Goal: Task Accomplishment & Management: Manage account settings

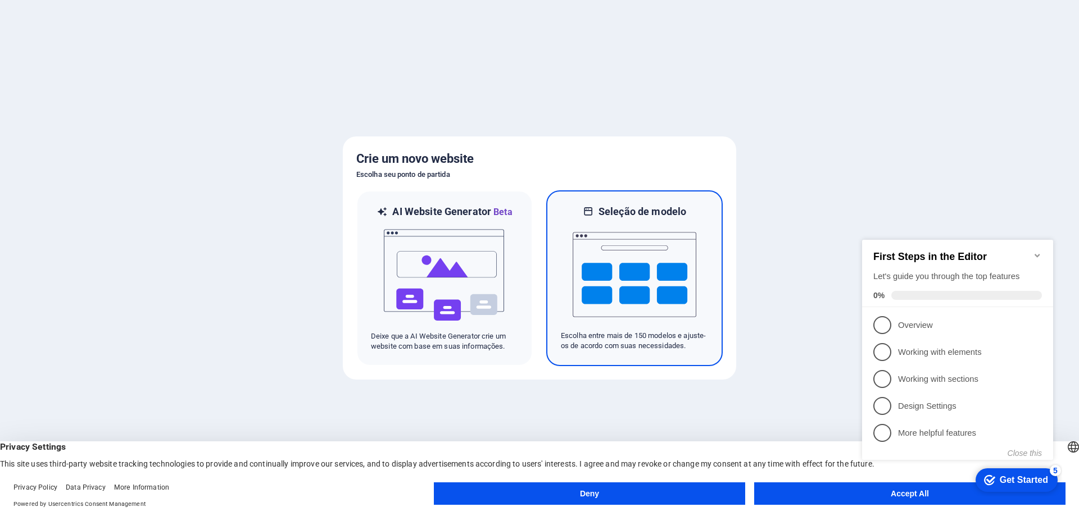
click at [665, 321] on img at bounding box center [634, 275] width 124 height 112
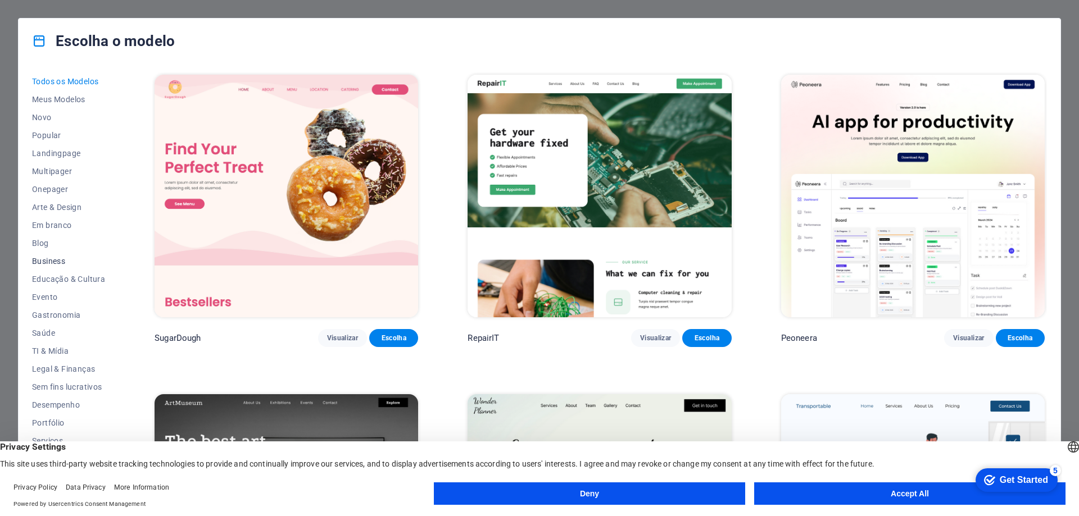
click at [59, 263] on span "Business" at bounding box center [68, 261] width 73 height 9
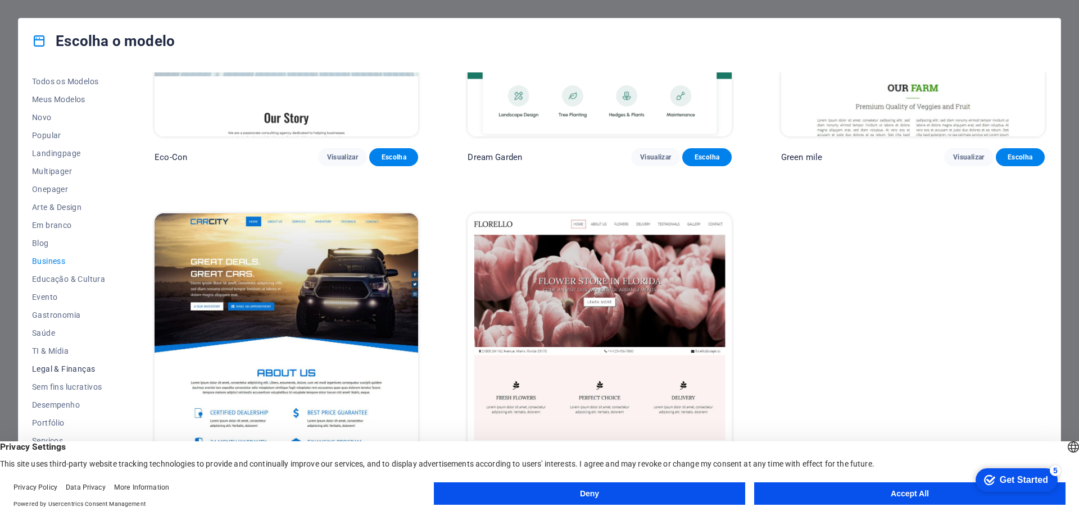
scroll to position [38, 0]
click at [52, 386] on span "Portfólio" at bounding box center [68, 385] width 73 height 9
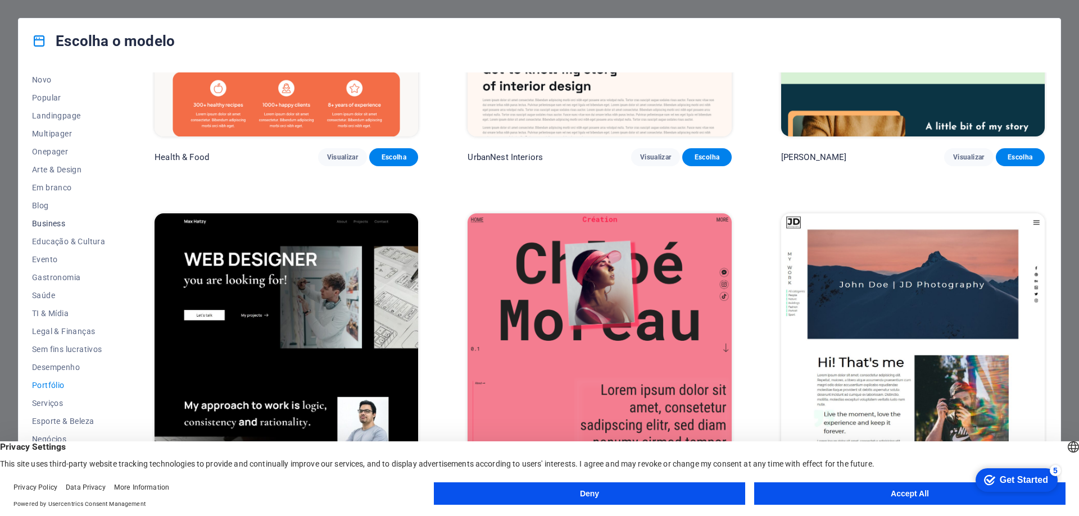
click at [48, 224] on span "Business" at bounding box center [68, 223] width 73 height 9
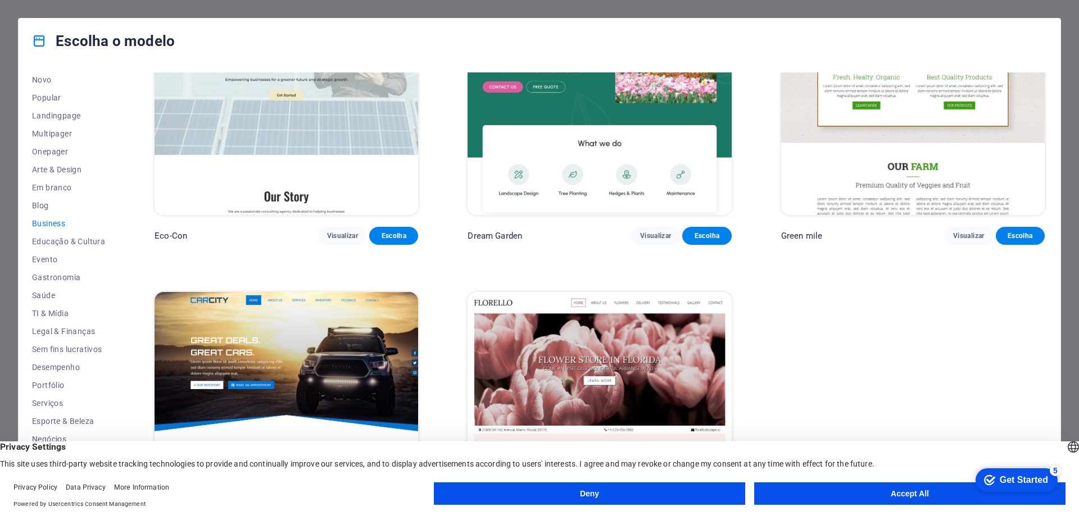
scroll to position [181, 0]
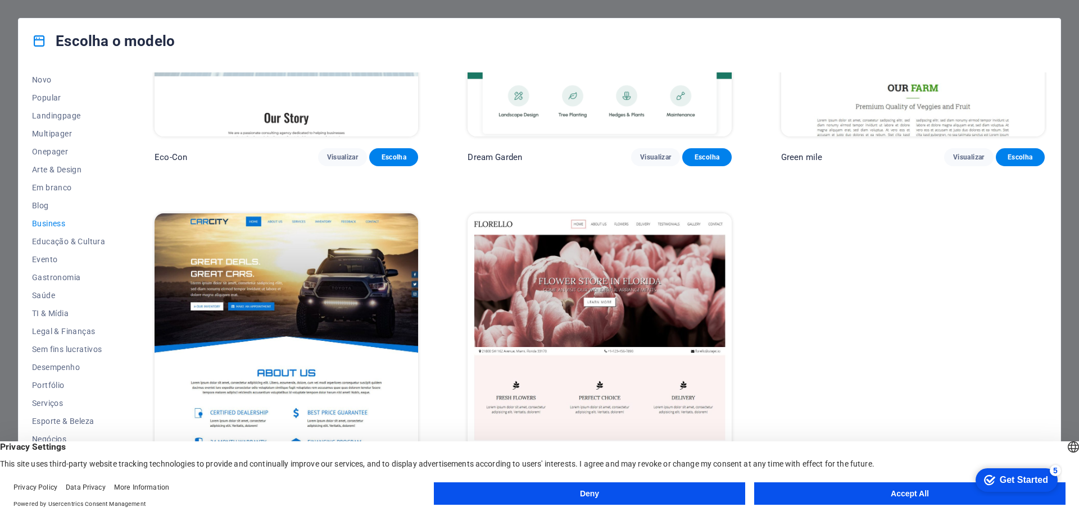
click at [869, 500] on button "Accept All" at bounding box center [909, 494] width 311 height 22
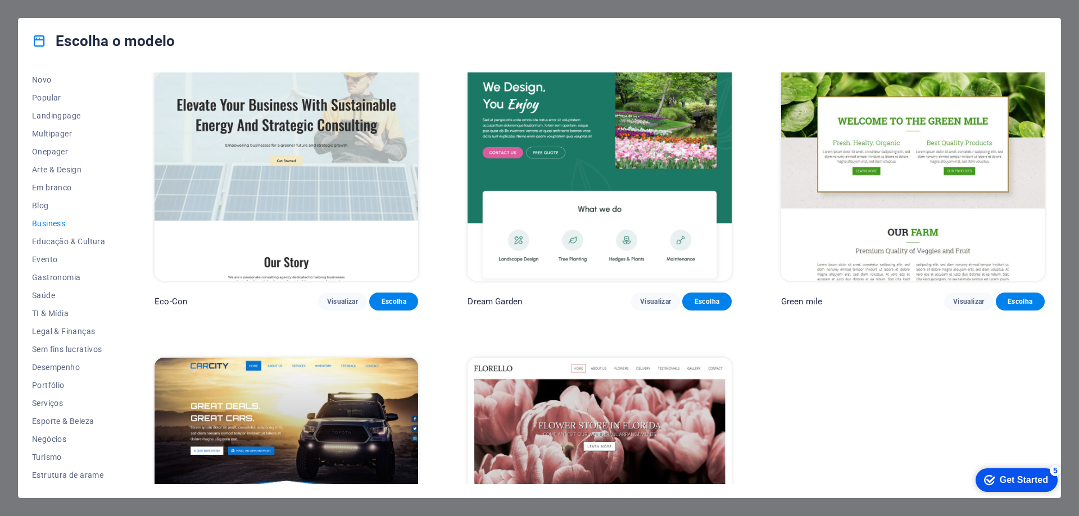
scroll to position [0, 0]
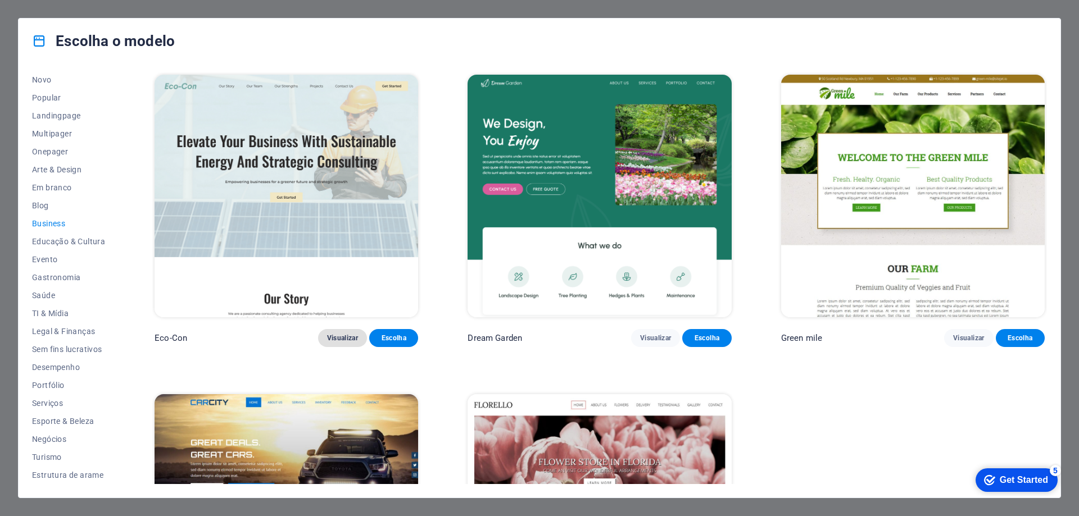
click at [342, 342] on span "Visualizar" at bounding box center [342, 338] width 31 height 9
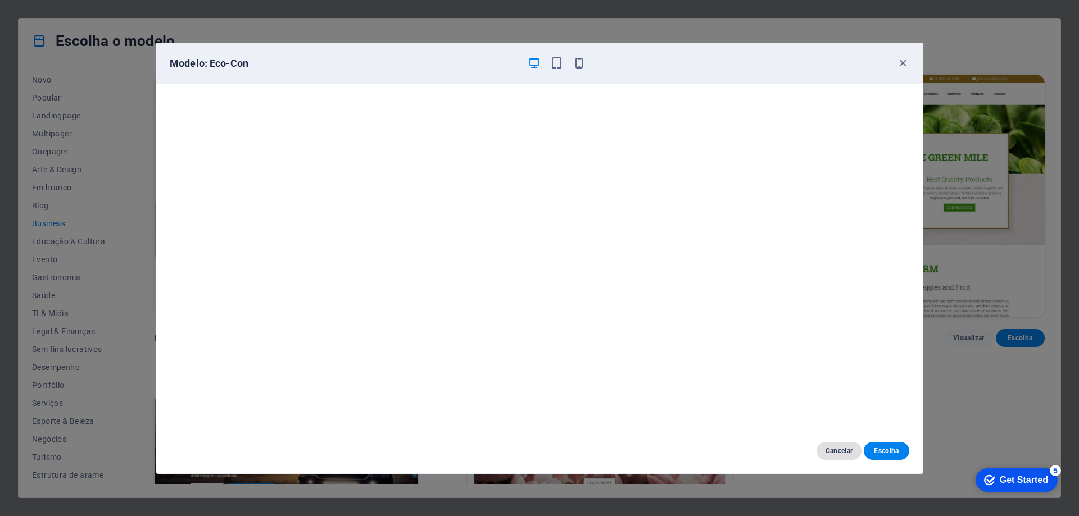
click at [848, 453] on span "Cancelar" at bounding box center [839, 451] width 28 height 9
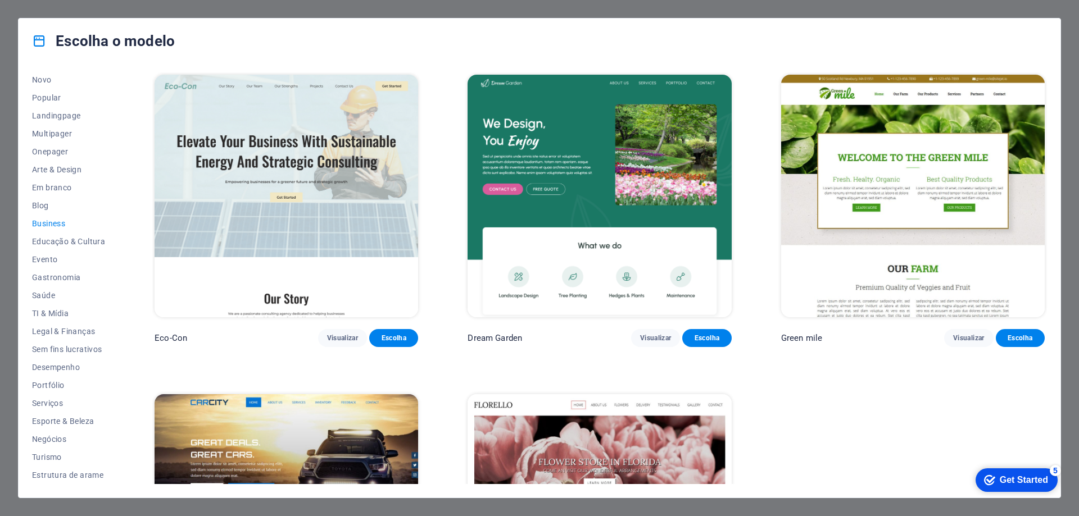
click at [999, 478] on div "Get Started" at bounding box center [1023, 480] width 48 height 10
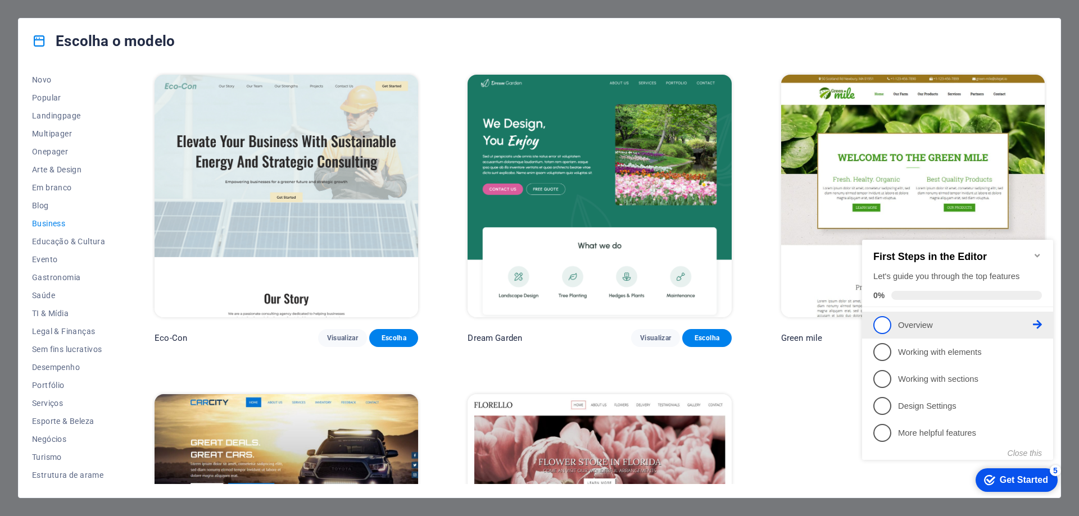
click at [913, 330] on link "1 Overview - incomplete" at bounding box center [957, 325] width 169 height 18
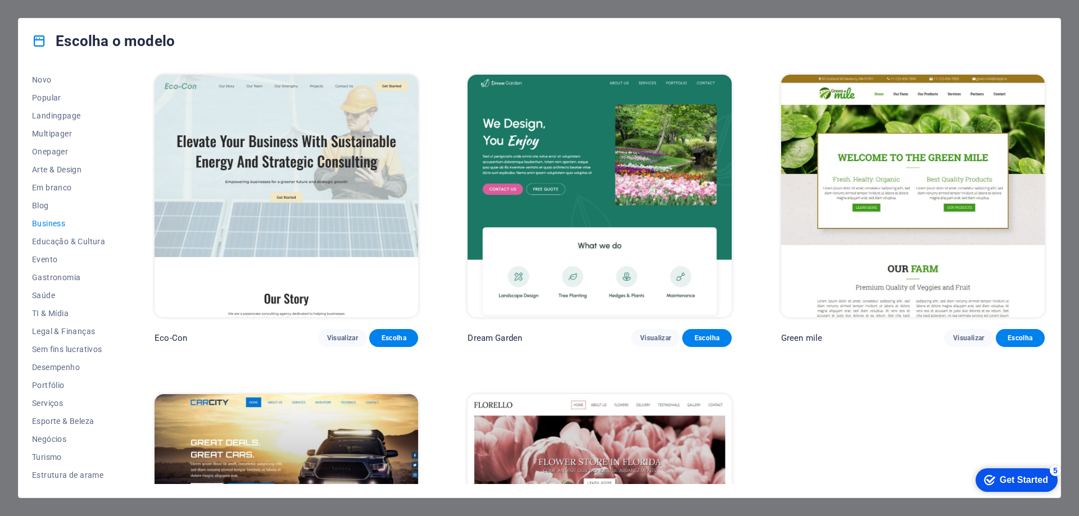
click at [984, 475] on icon "checkmark" at bounding box center [989, 480] width 11 height 11
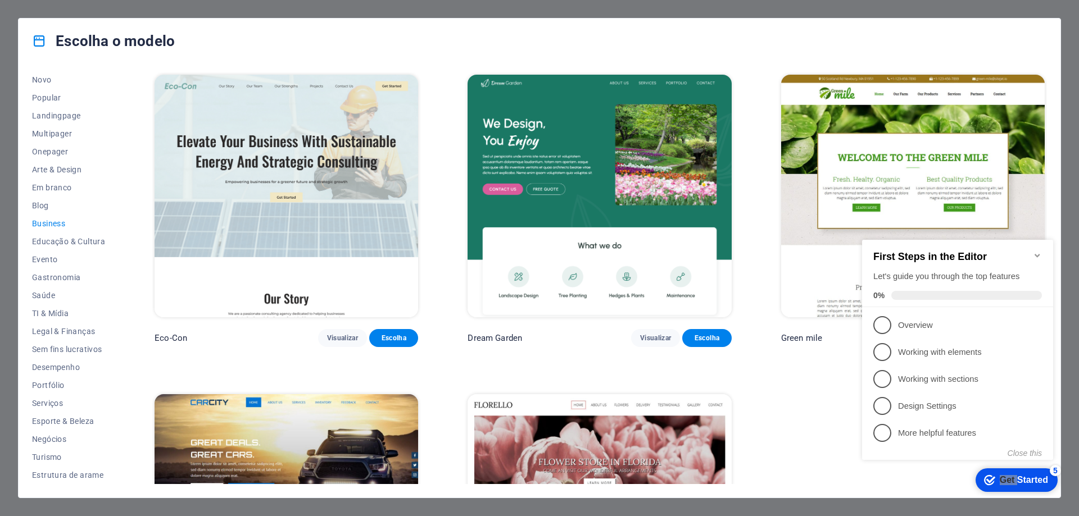
click at [984, 475] on icon "checkmark" at bounding box center [989, 480] width 11 height 11
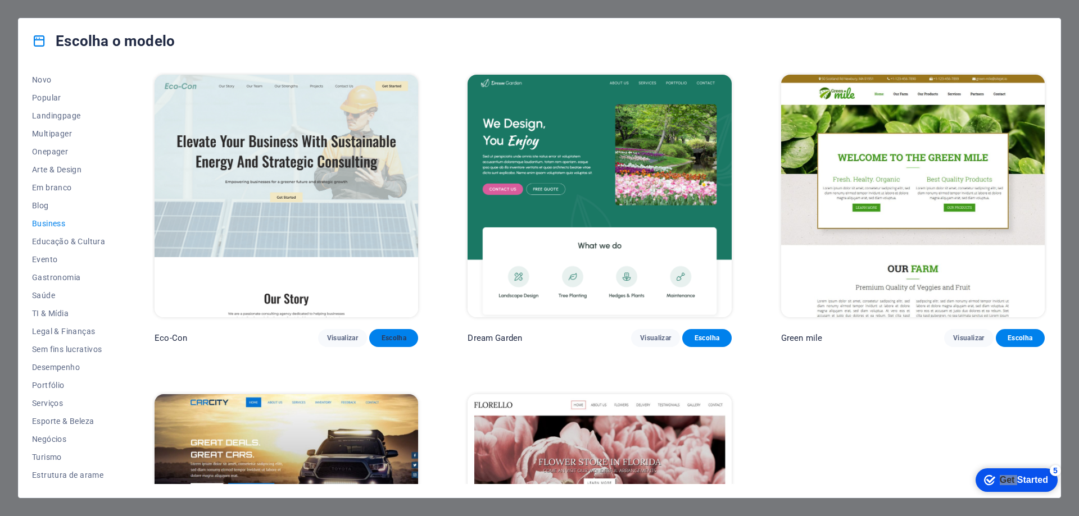
click at [397, 339] on span "Escolha" at bounding box center [393, 338] width 31 height 9
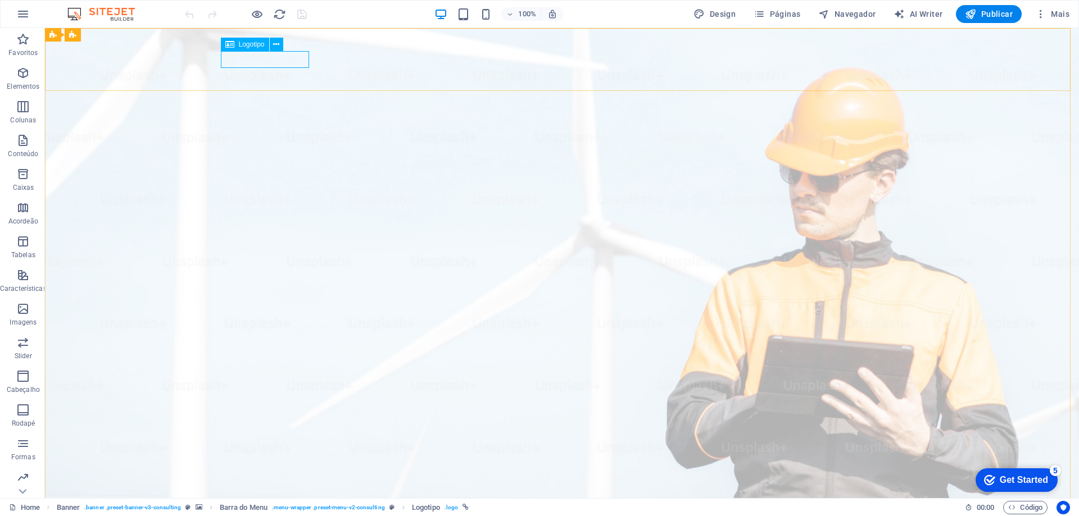
click at [0, 0] on span "Logotipo" at bounding box center [0, 0] width 0 height 0
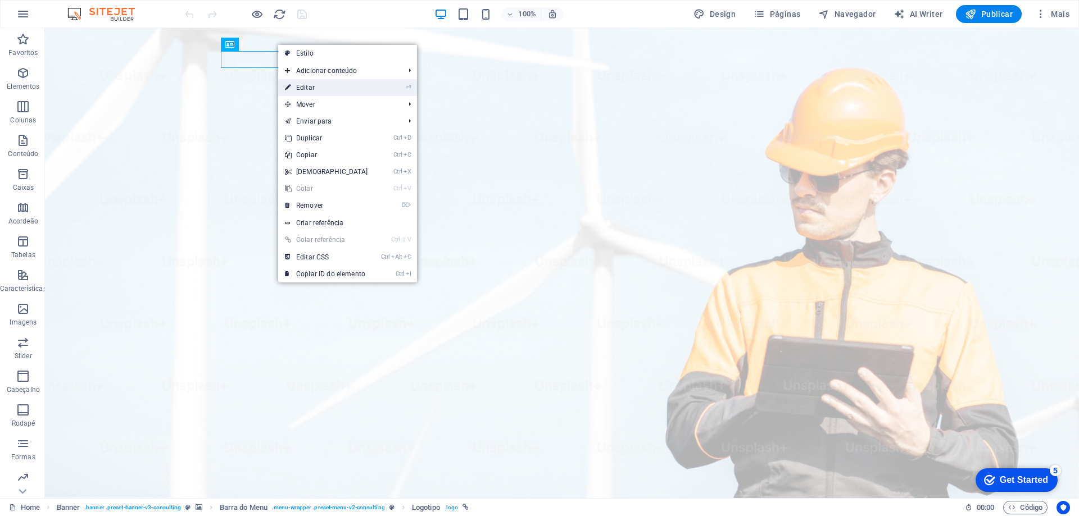
select select "px"
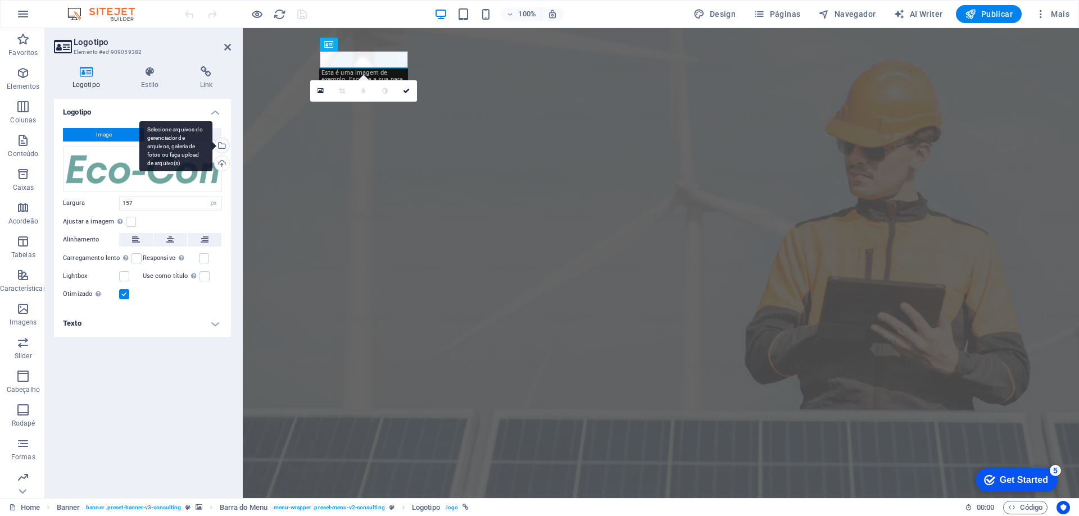
click at [212, 145] on div "Selecione arquivos do gerenciador de arquivos, galeria de fotos ou faça upload …" at bounding box center [175, 146] width 73 height 51
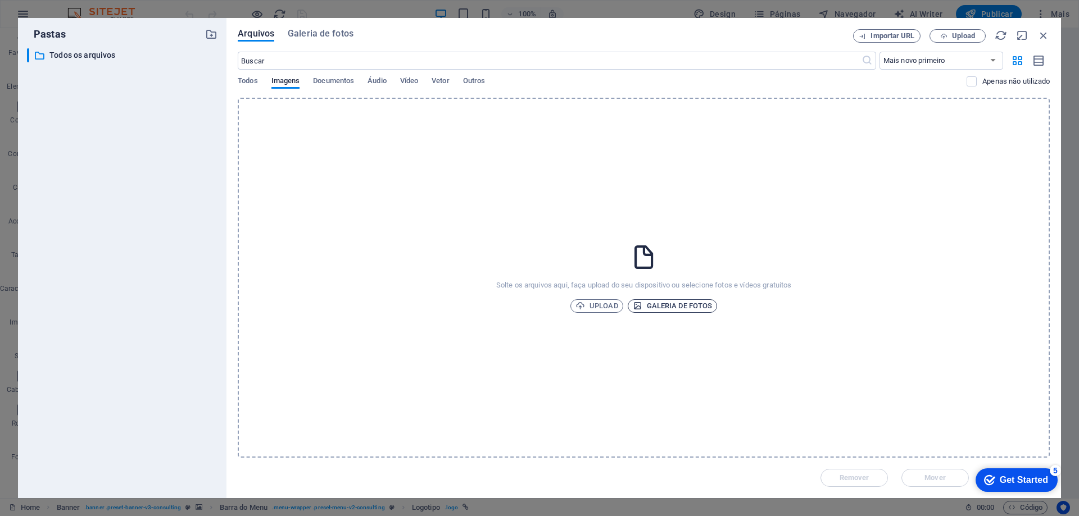
click at [670, 308] on span "Galeria de fotos" at bounding box center [673, 305] width 80 height 13
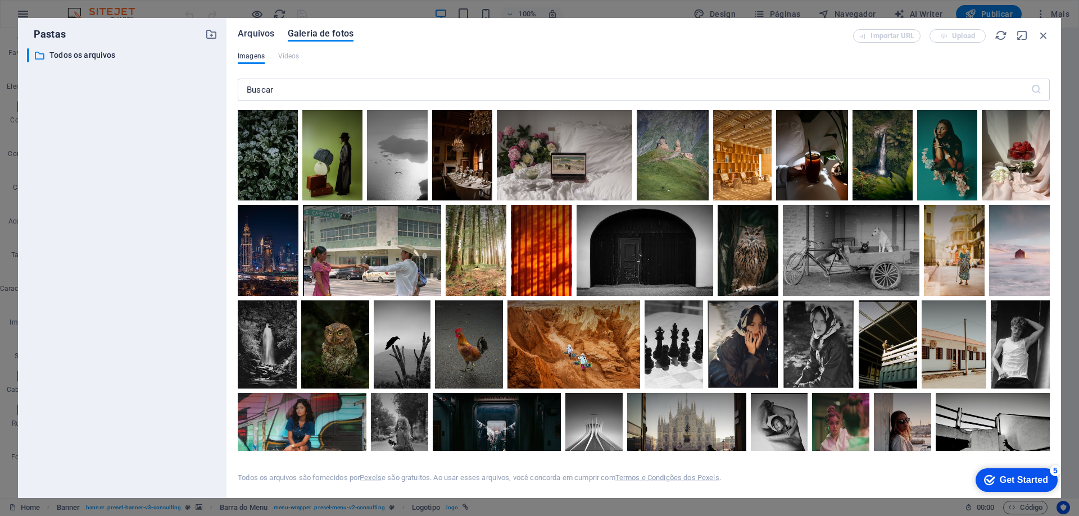
click at [264, 33] on span "Arquivos" at bounding box center [256, 33] width 37 height 13
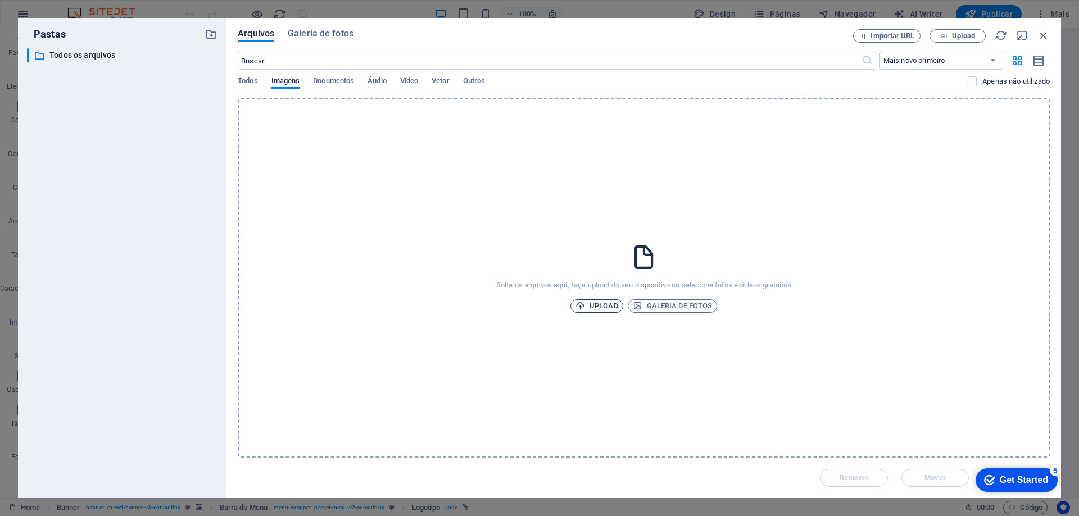
click at [602, 308] on span "Upload" at bounding box center [596, 305] width 43 height 13
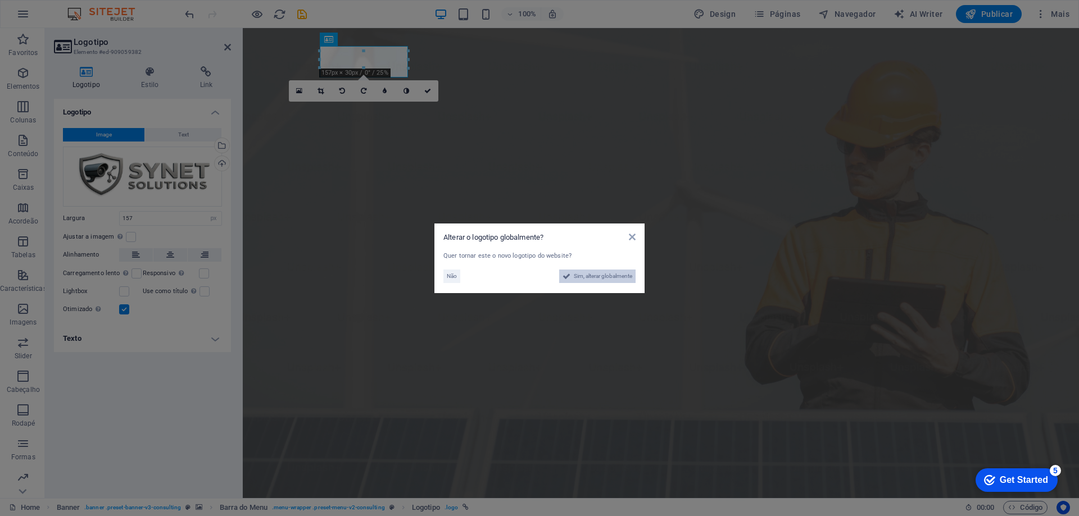
click at [586, 279] on span "Sim, alterar globalmente" at bounding box center [603, 276] width 58 height 13
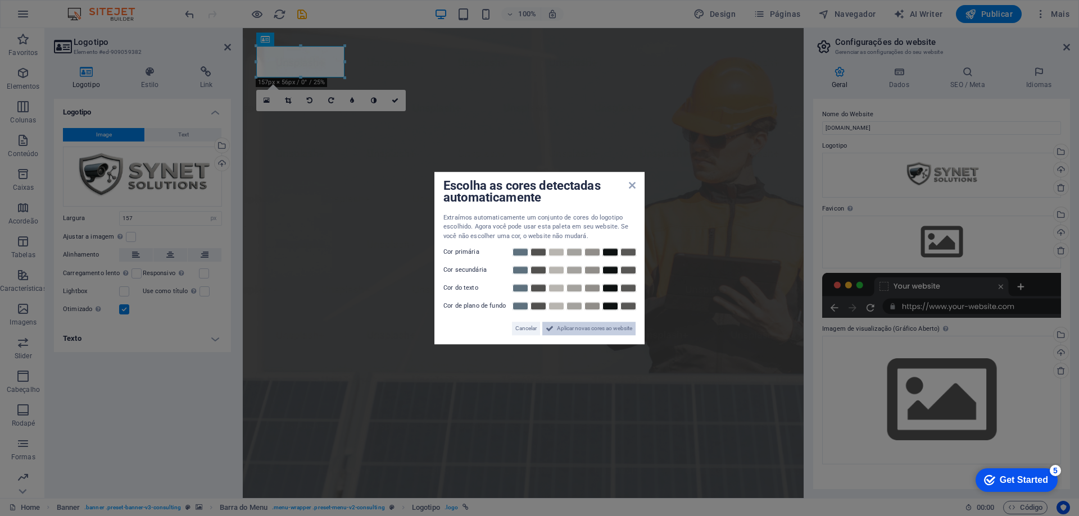
click at [558, 328] on span "Aplicar novas cores ao website" at bounding box center [594, 328] width 75 height 13
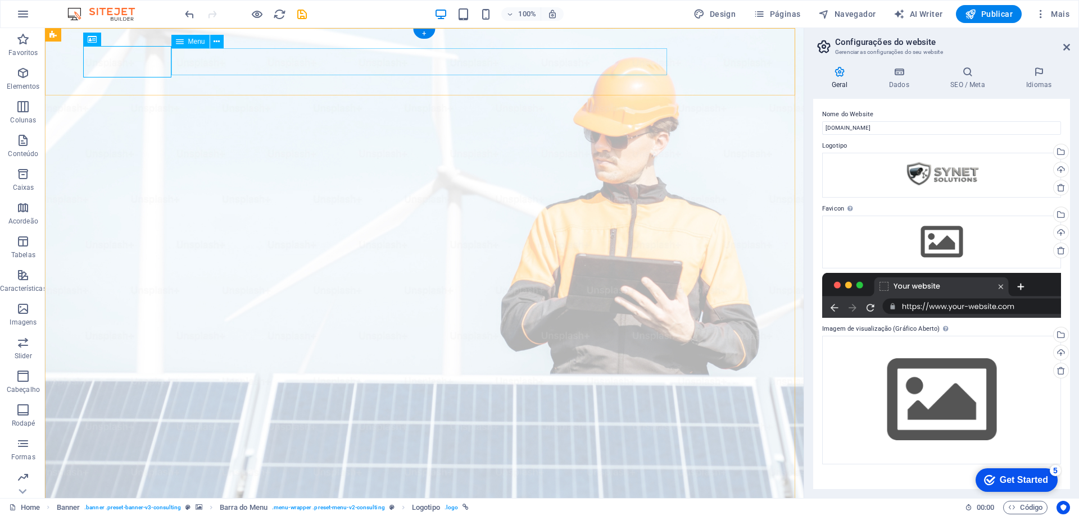
click at [216, 41] on icon at bounding box center [216, 42] width 6 height 12
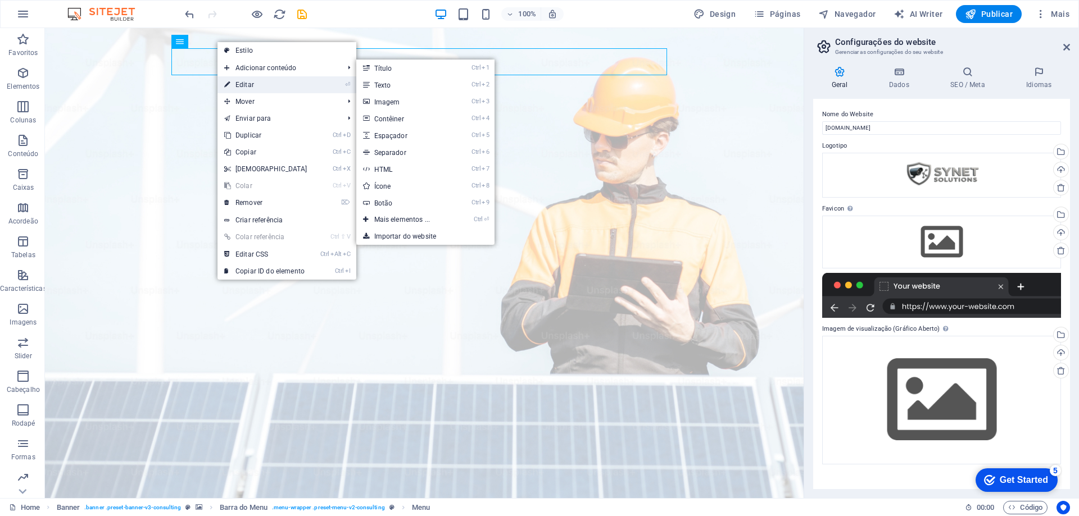
click at [251, 82] on link "⏎ Editar" at bounding box center [265, 84] width 97 height 17
select select
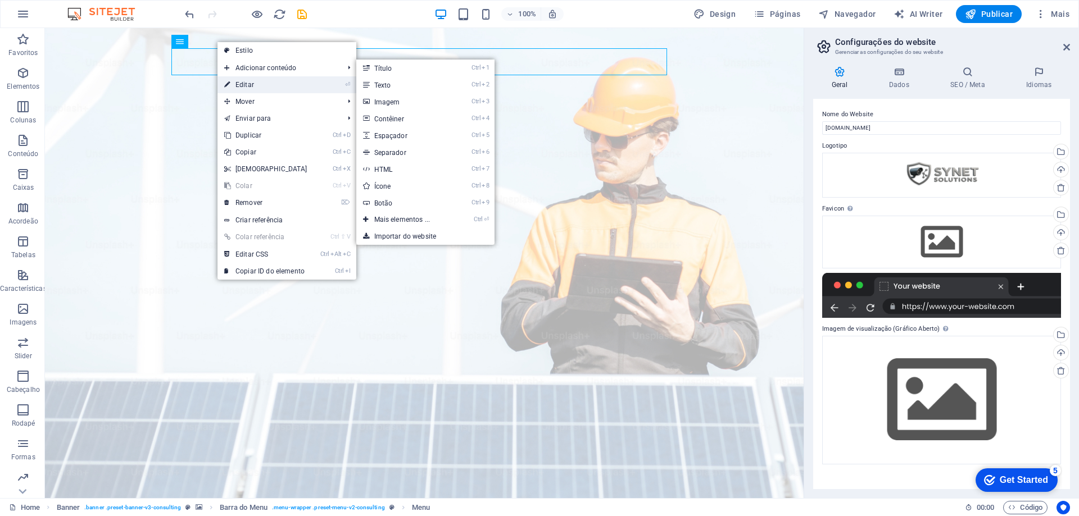
select select
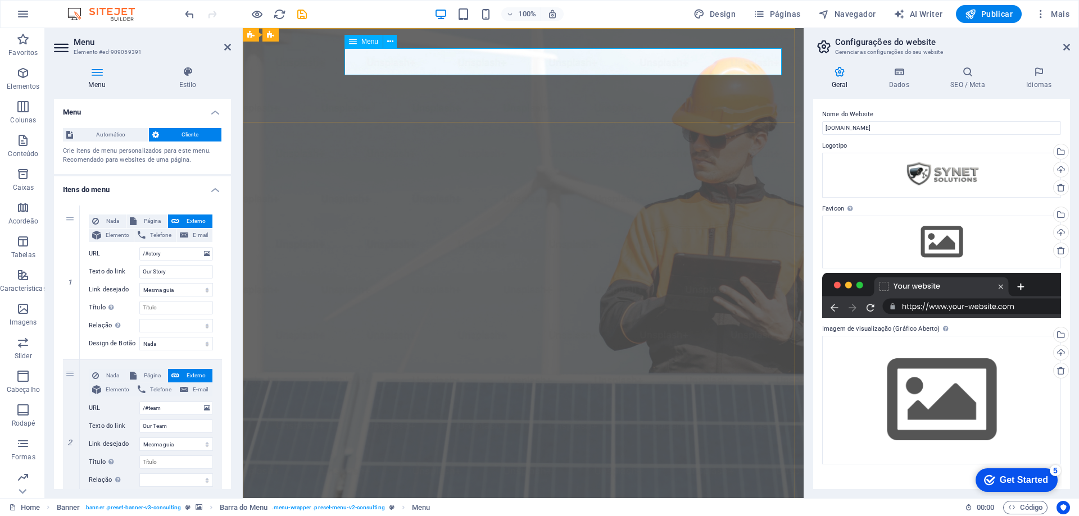
click at [171, 272] on input "Our Story" at bounding box center [176, 271] width 74 height 13
type input "O"
select select
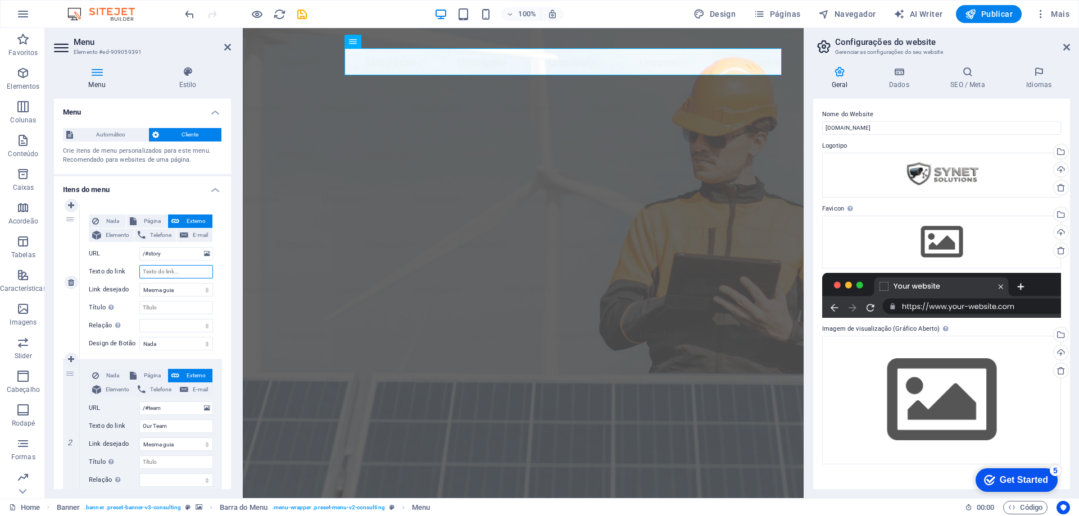
select select
type input "Empresa"
select select
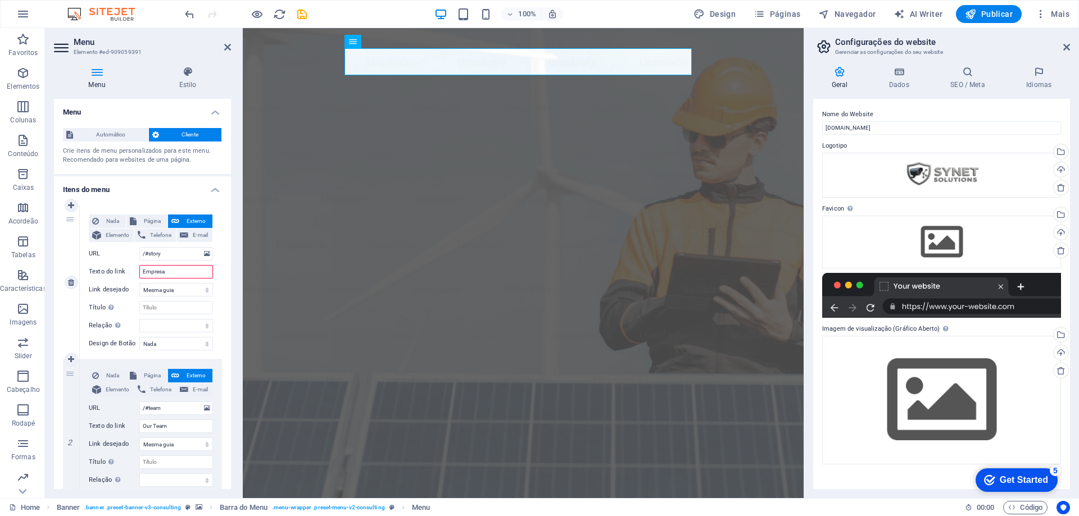
select select
type input "Empresa"
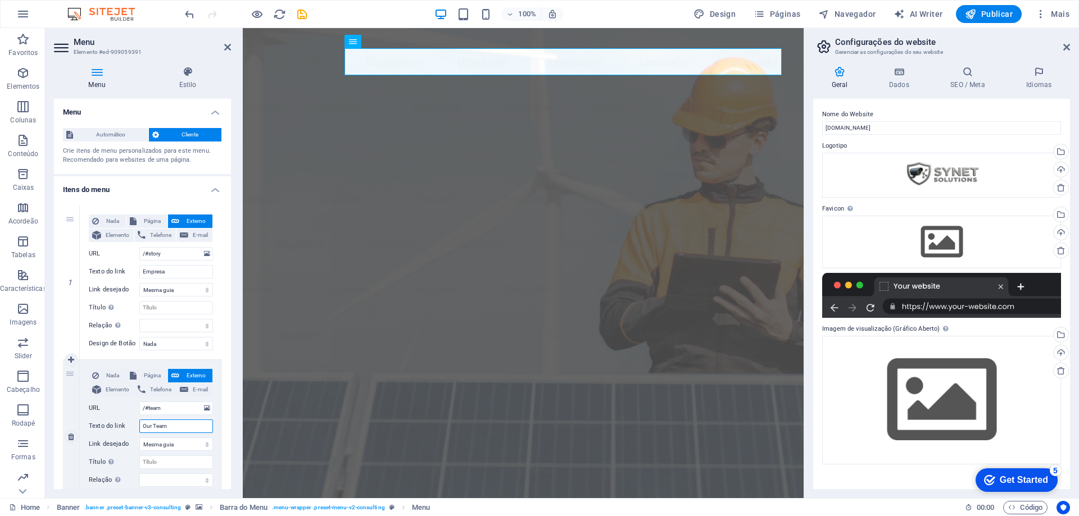
drag, startPoint x: 176, startPoint y: 425, endPoint x: 122, endPoint y: 422, distance: 53.5
click at [122, 422] on div "Texto do link Our Team" at bounding box center [151, 426] width 124 height 13
select select
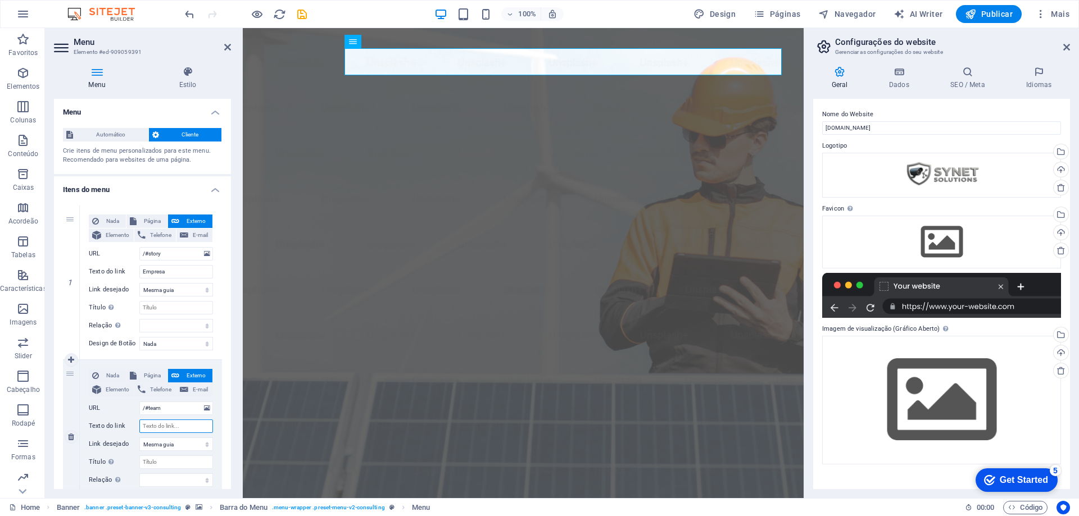
select select
click at [167, 427] on input "Texto do link" at bounding box center [176, 426] width 74 height 13
type input "Ser"
select select
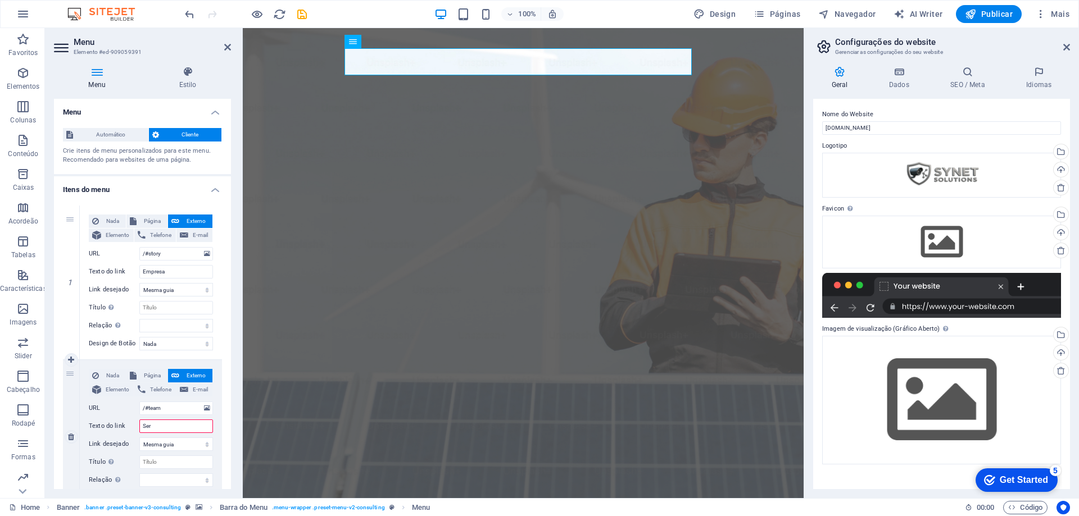
select select
type input "Servi"
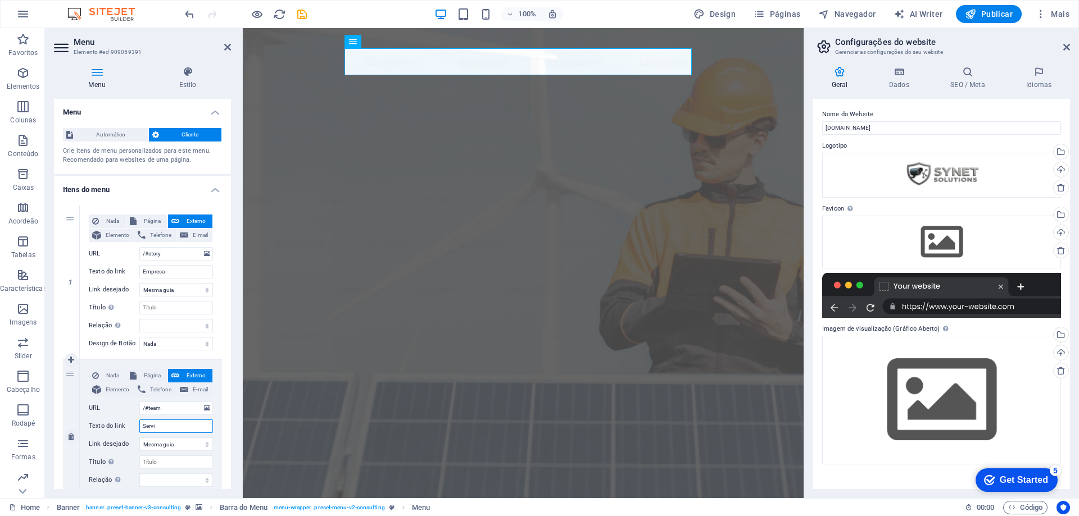
select select
type input "Serviç"
select select
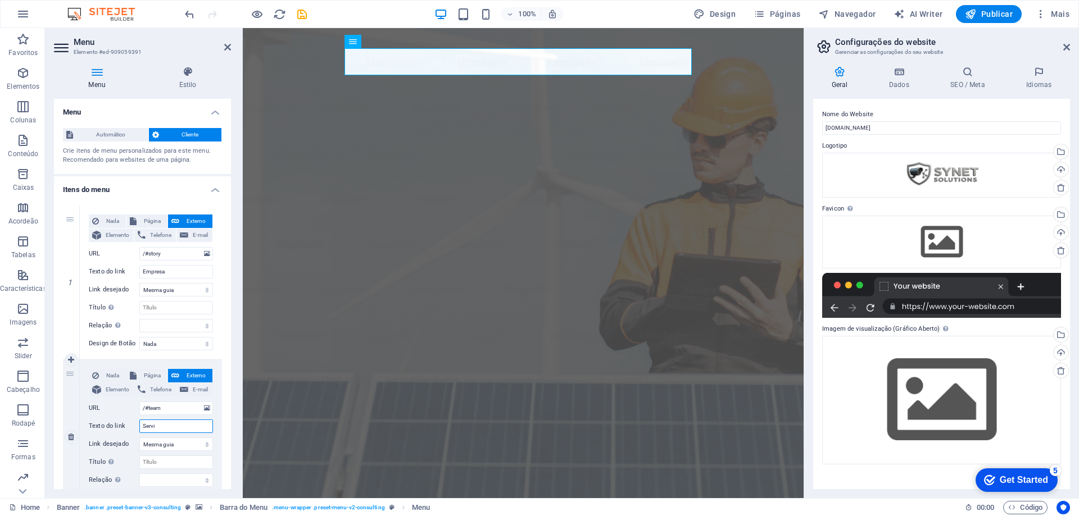
select select
type input "Serviços"
select select
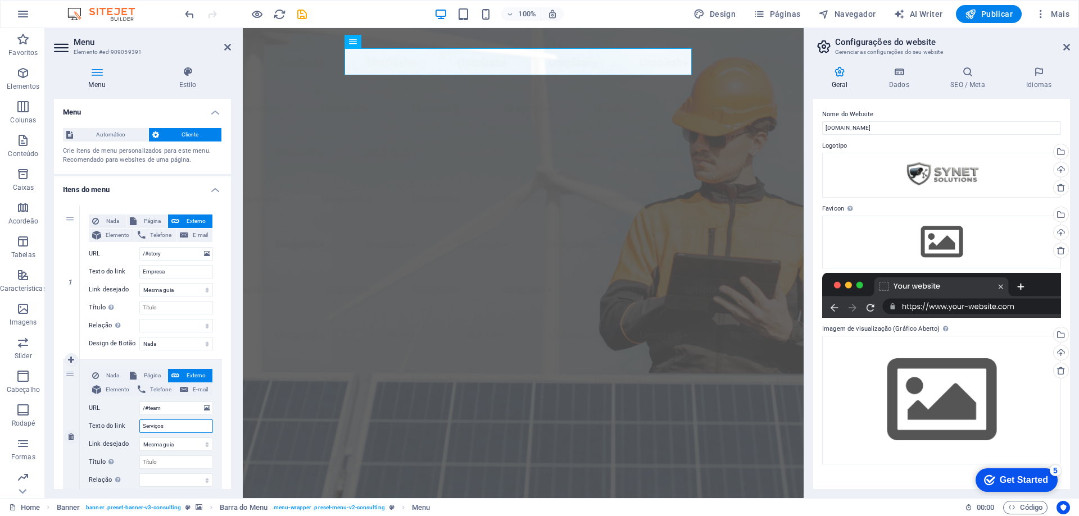
select select
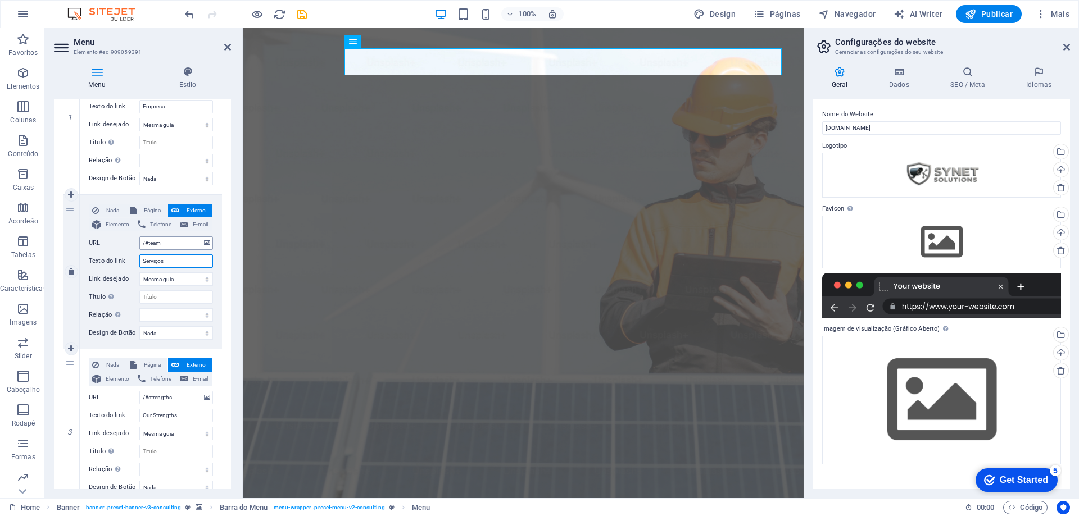
scroll to position [166, 0]
type input "Serviços"
click at [186, 416] on input "Our Strengths" at bounding box center [176, 414] width 74 height 13
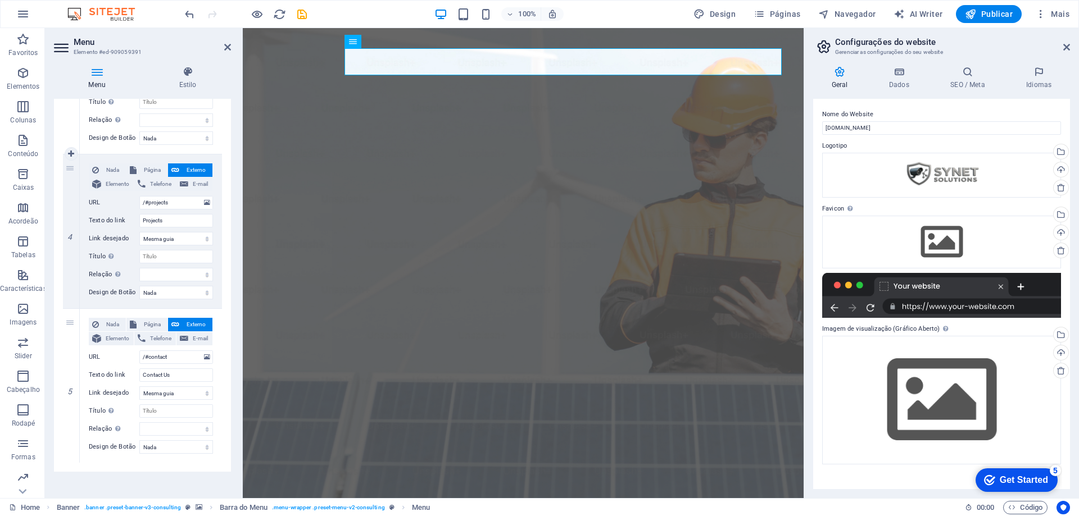
scroll to position [528, 0]
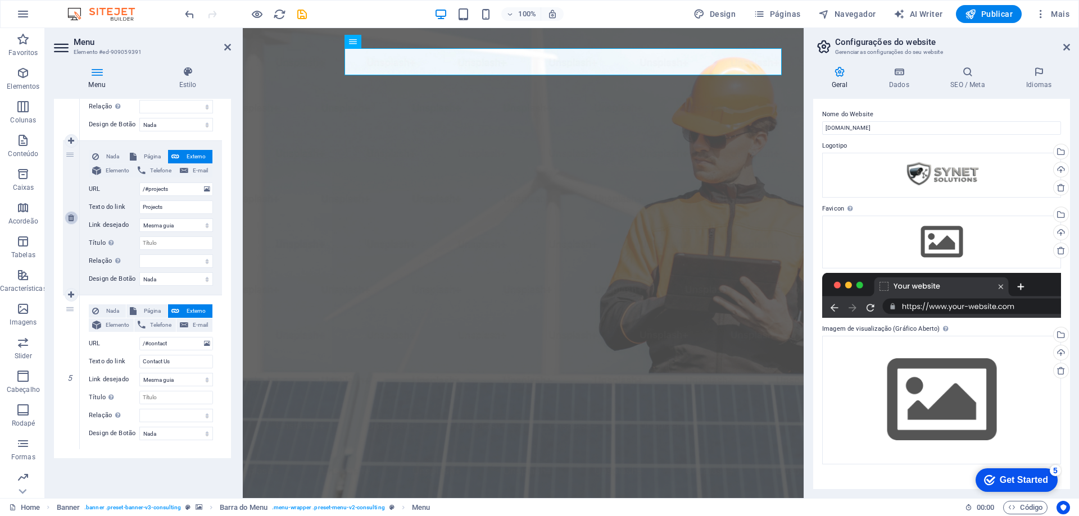
click at [68, 219] on icon at bounding box center [71, 218] width 6 height 8
select select
type input "/#contact"
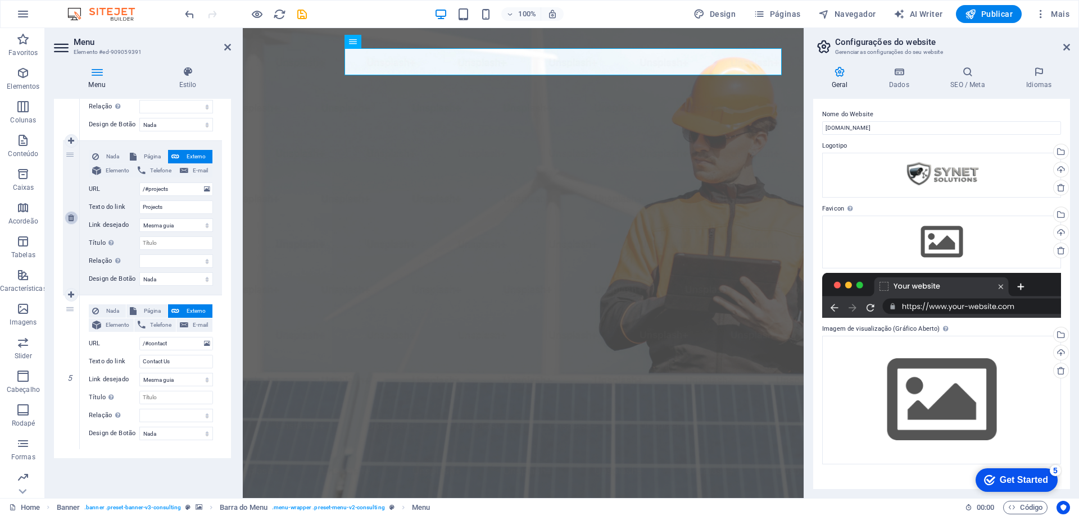
type input "Contact Us"
select select
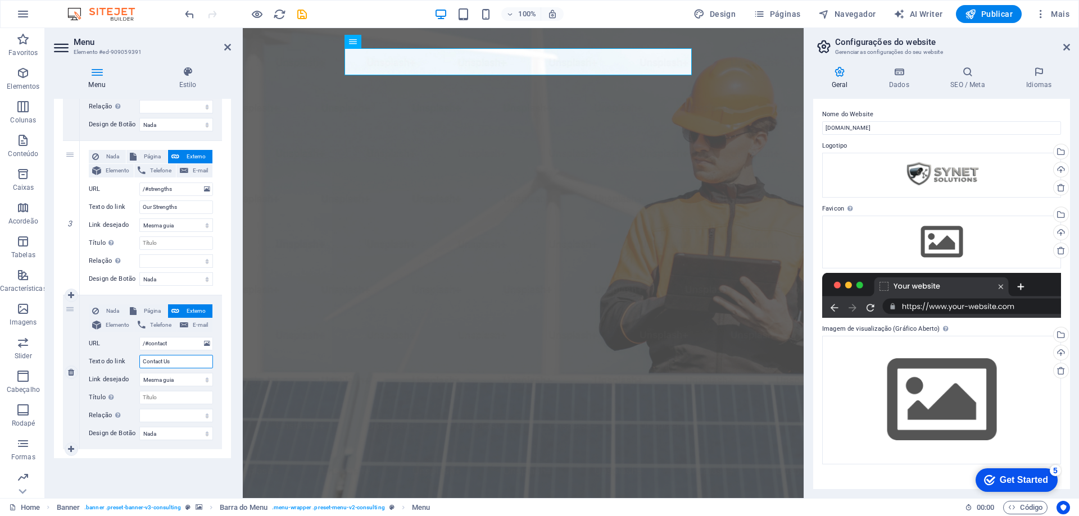
drag, startPoint x: 179, startPoint y: 362, endPoint x: 95, endPoint y: 379, distance: 85.9
click at [95, 379] on div "Nada Página Externo Elemento Telefone E-mail Página Home Subpage Legal Notice P…" at bounding box center [151, 363] width 124 height 118
type input "Cont"
select select
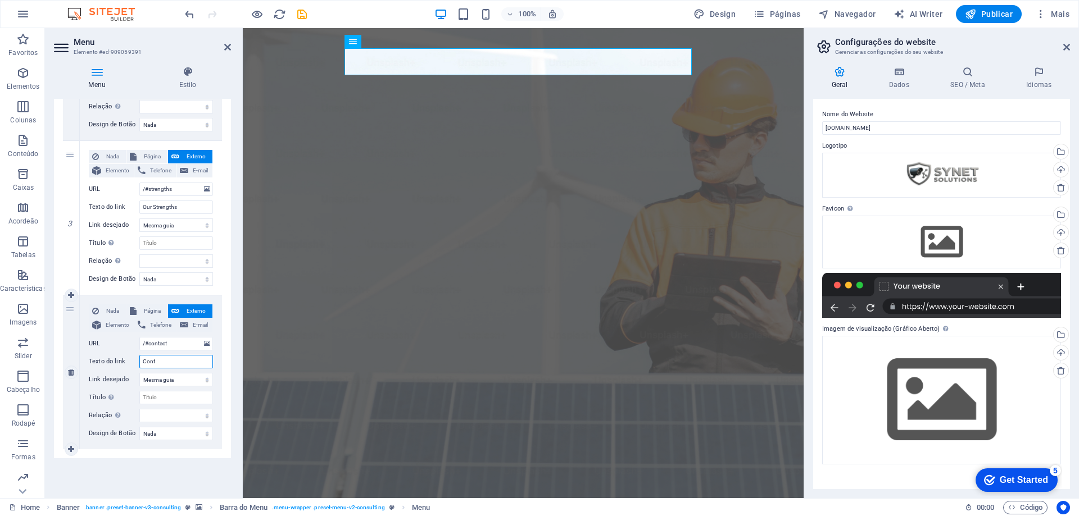
select select
type input "Conta"
select select
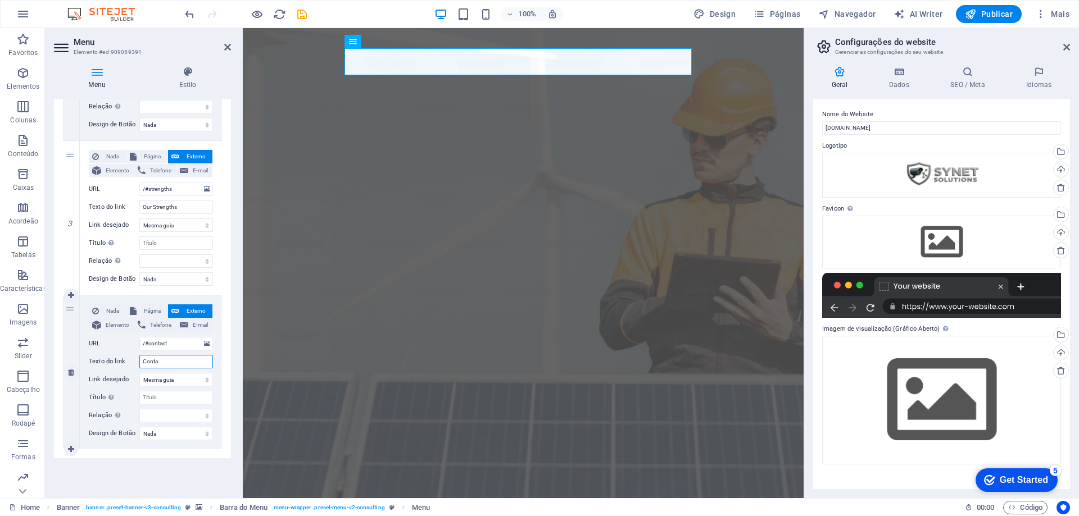
select select
type input "Contatos"
select select
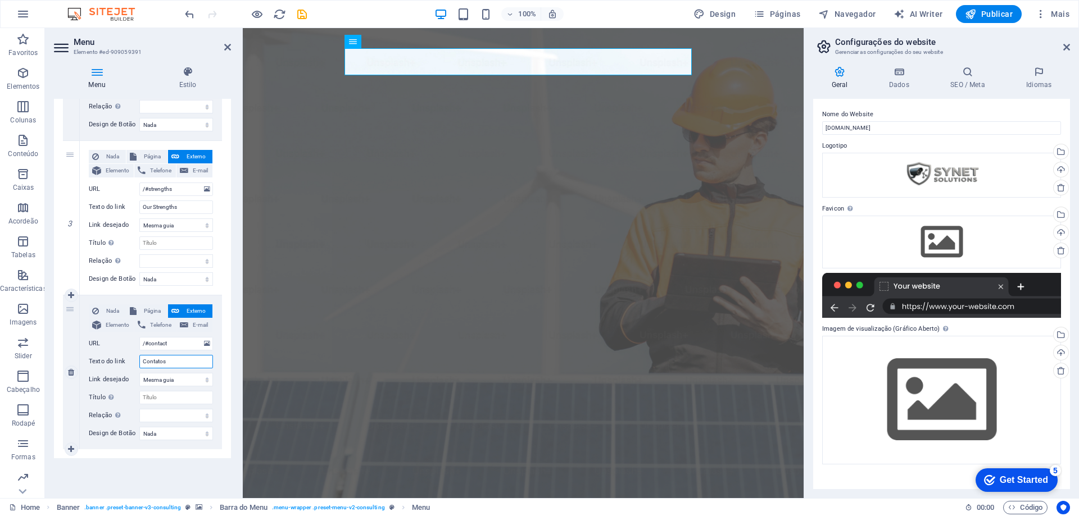
select select
type input "Contatos"
drag, startPoint x: 179, startPoint y: 206, endPoint x: 48, endPoint y: 229, distance: 132.9
click at [48, 229] on div "Menu Estilo Menu Automático Cliente Crie itens de menu personalizados para este…" at bounding box center [142, 277] width 195 height 441
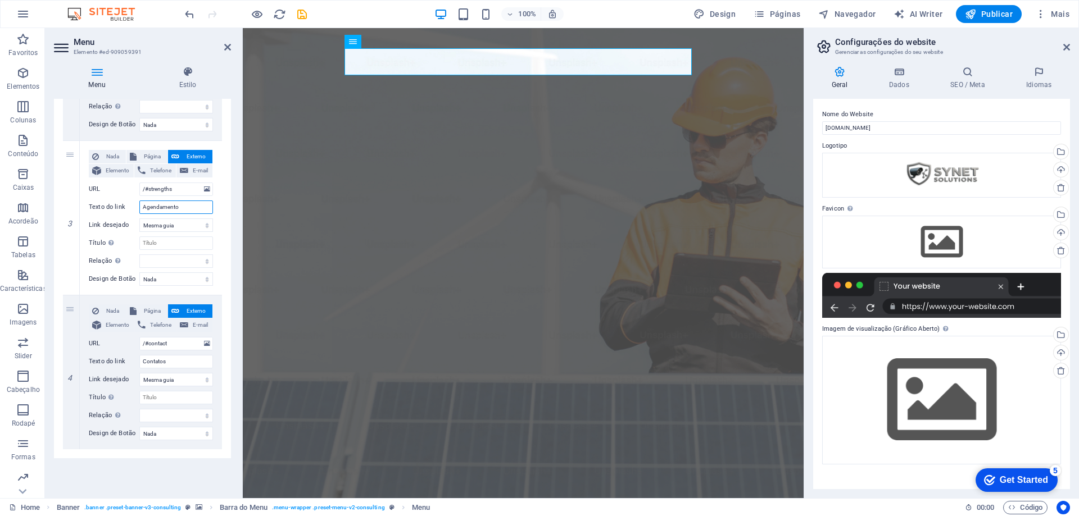
type input "Agendamentos"
select select
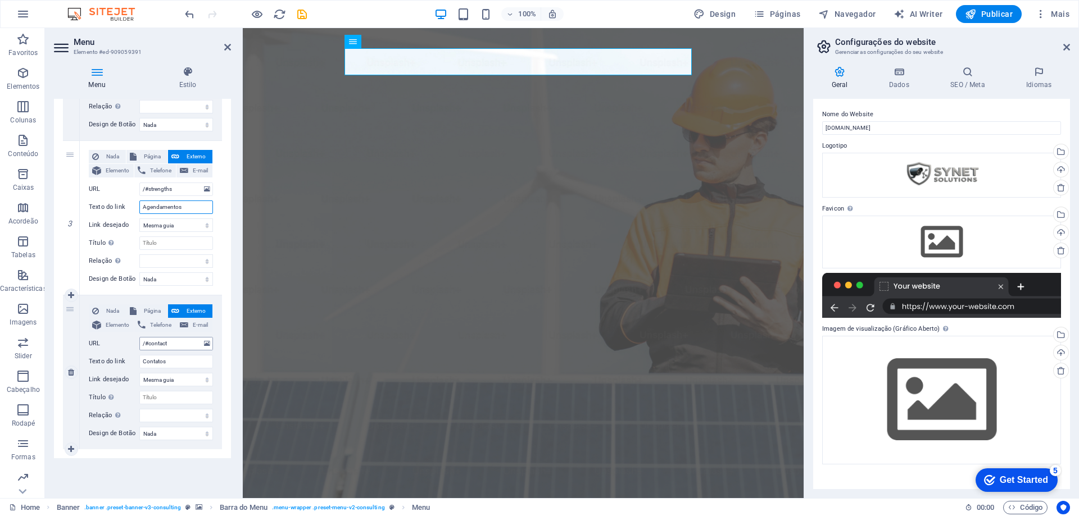
type input "Agendamentos"
click at [178, 343] on input "/#contact" at bounding box center [176, 343] width 74 height 13
type input "/#conta"
select select
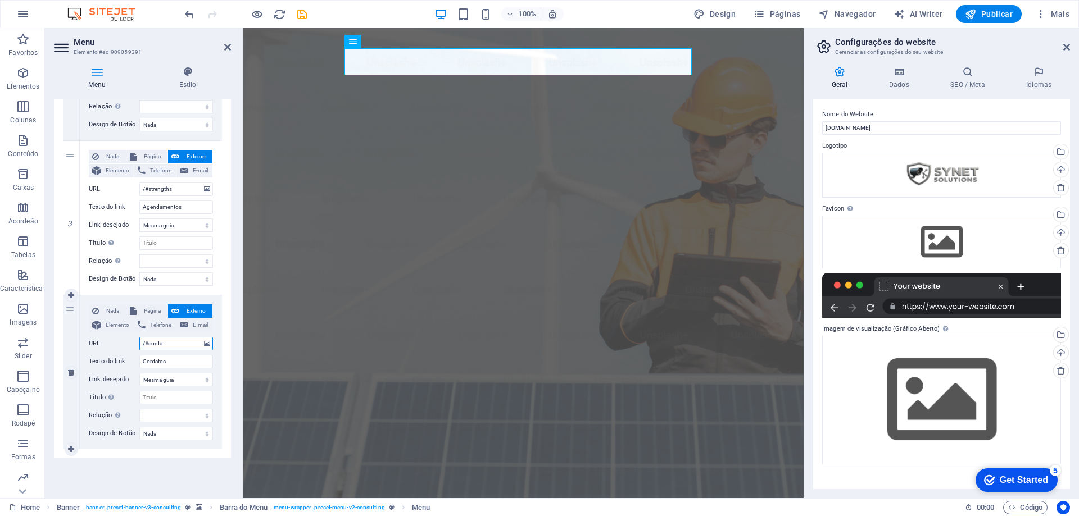
select select
type input "/#contato"
select select
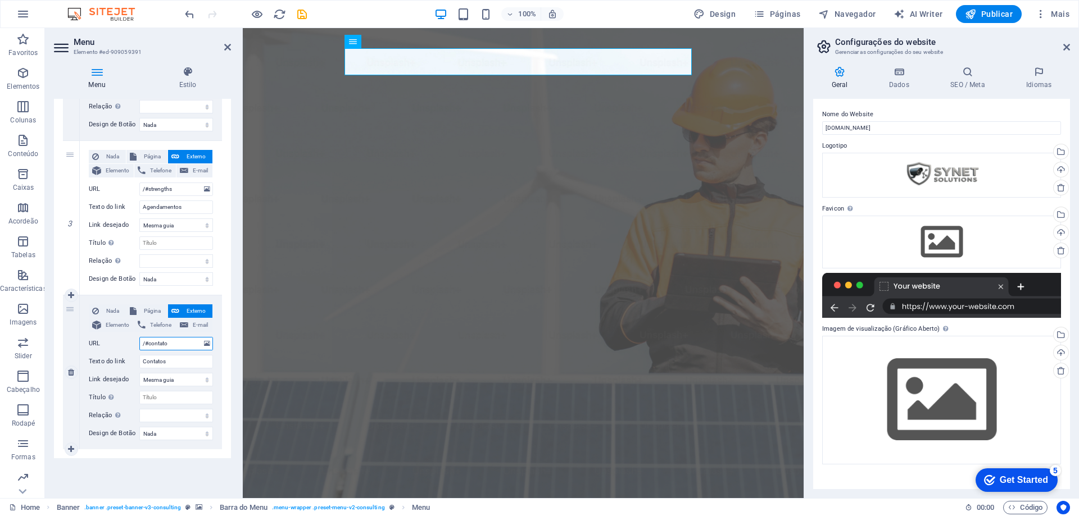
select select
type input "/#contatos"
select select
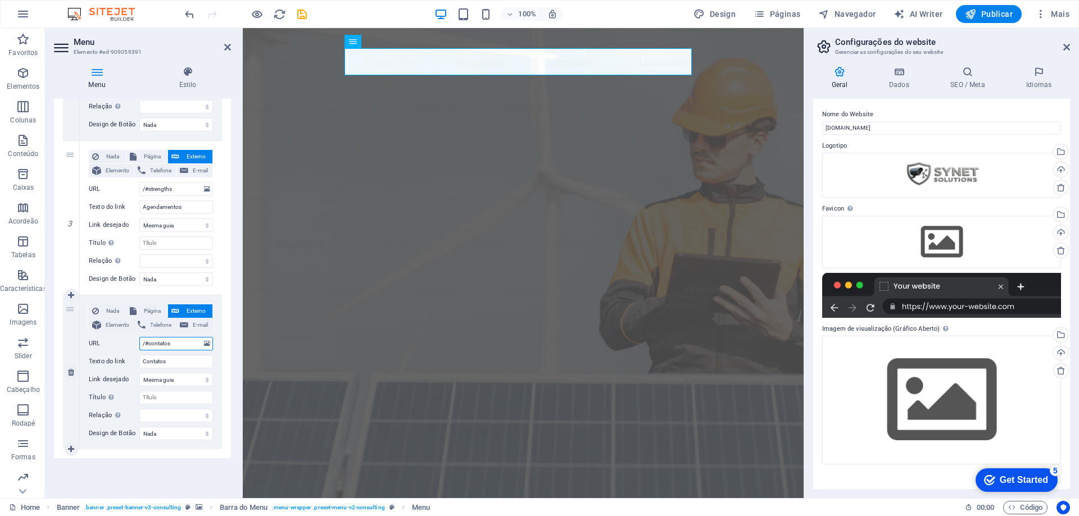
select select
type input "/#contatos"
click at [184, 187] on input "/#strengths" at bounding box center [176, 189] width 74 height 13
type input "/#"
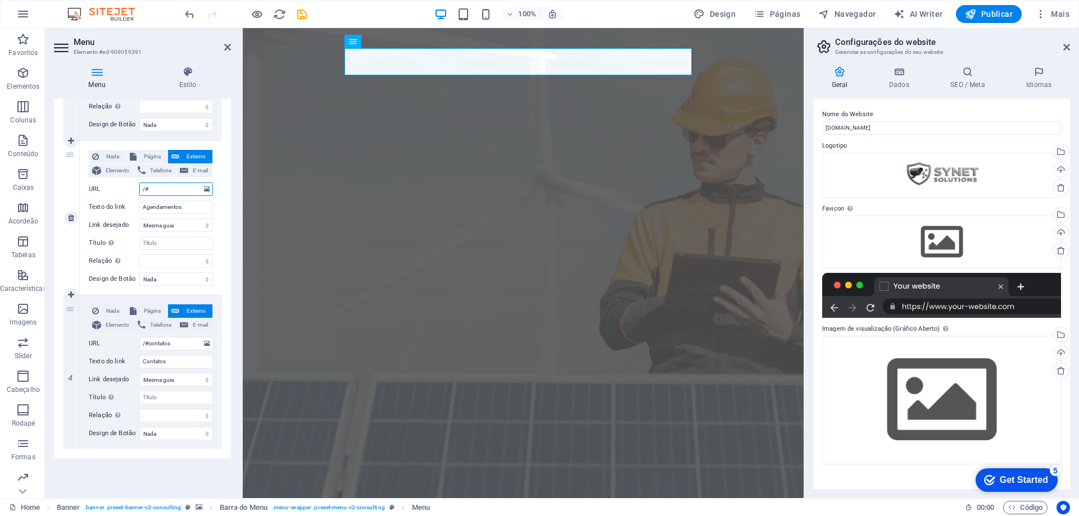
select select
type input "/#agenda"
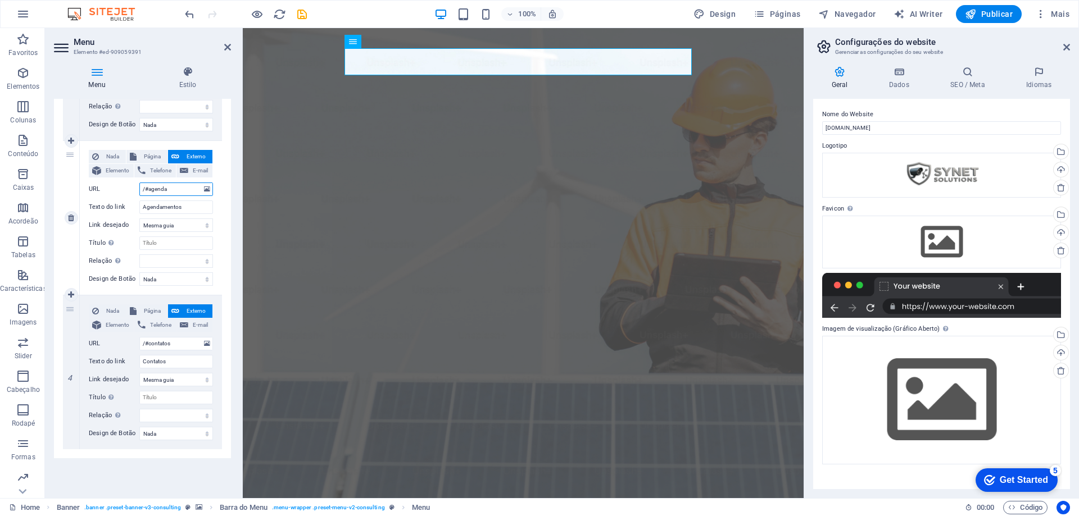
select select
type input "/#agendamentos"
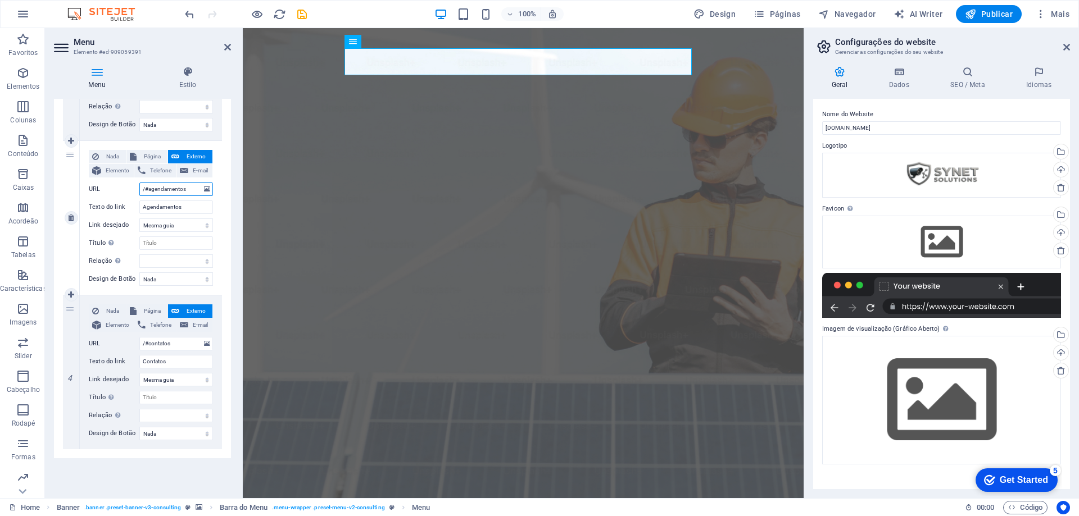
select select
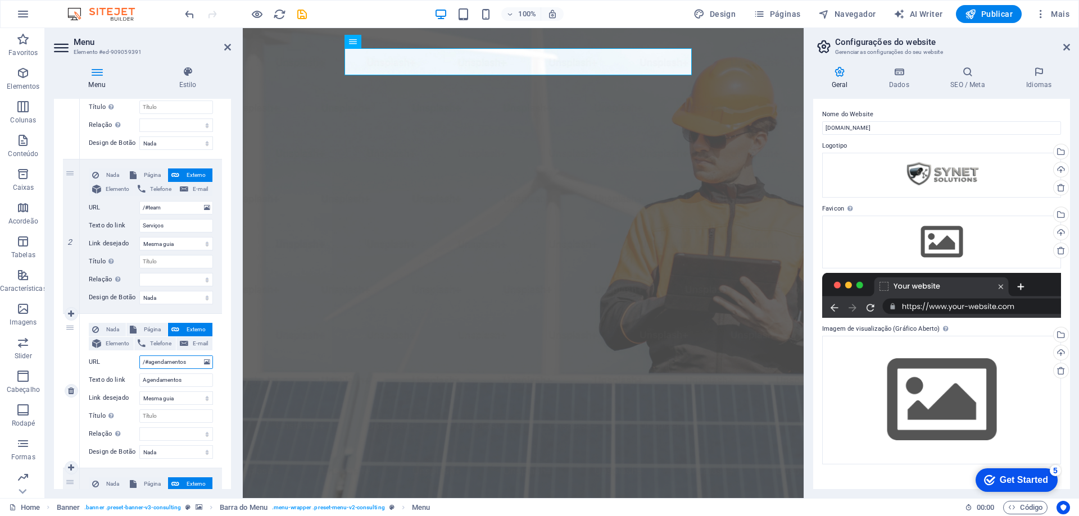
scroll to position [199, 0]
type input "/#agendamentos"
click at [171, 212] on input "/#team" at bounding box center [176, 208] width 74 height 13
type input "/#"
select select
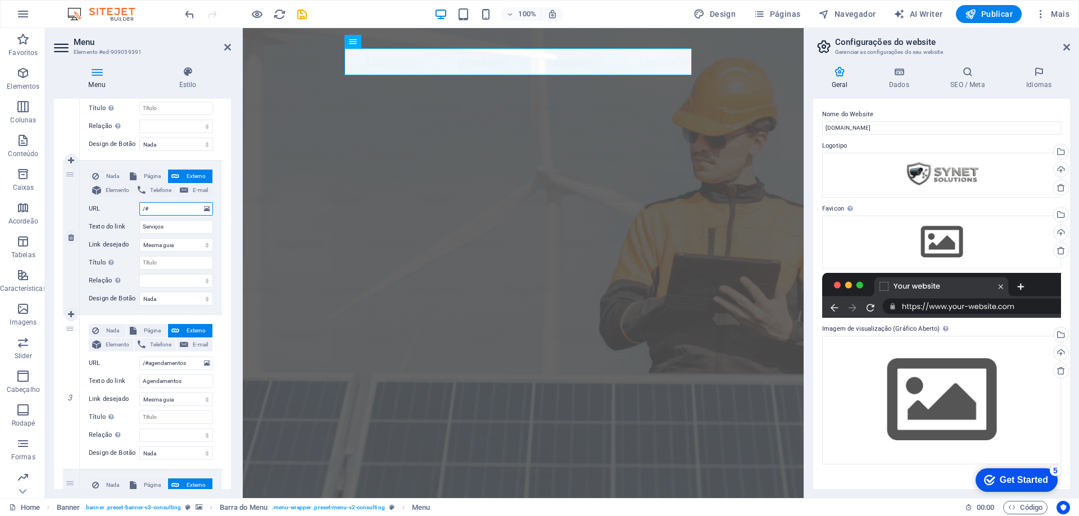
select select
type input "/#ser"
select select
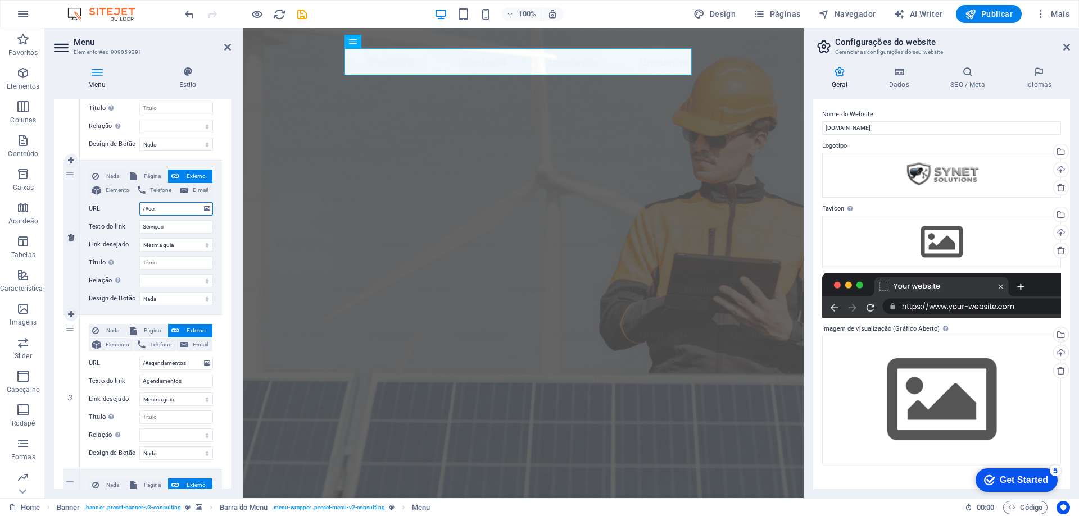
select select
type input "/#s"
select select
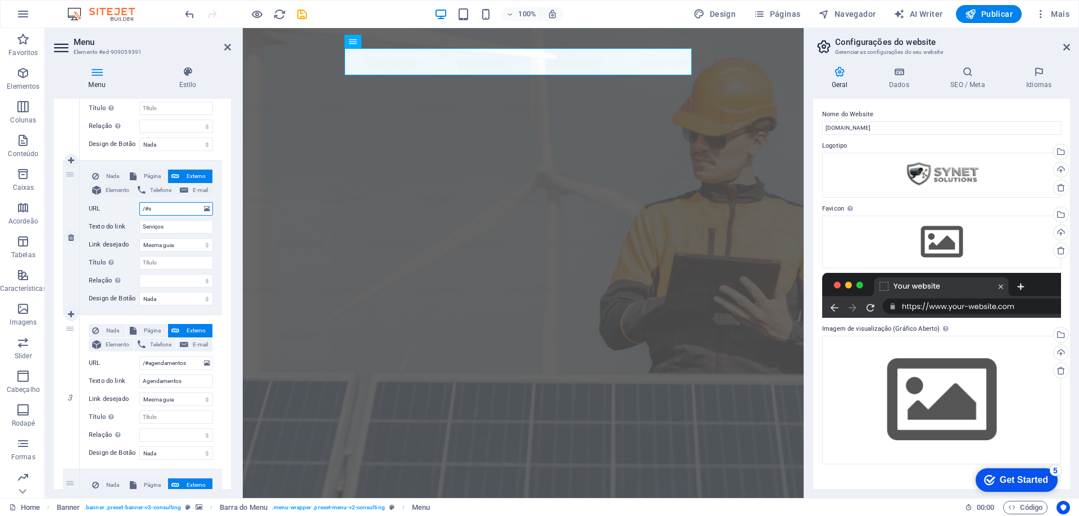
select select
type input "/#ser"
select select
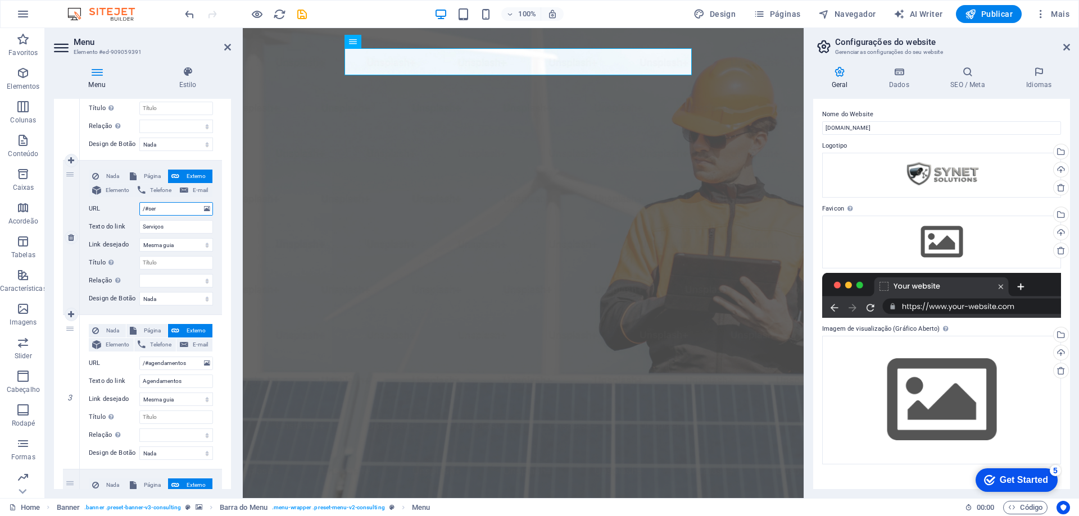
select select
type input "/#servi"
select select
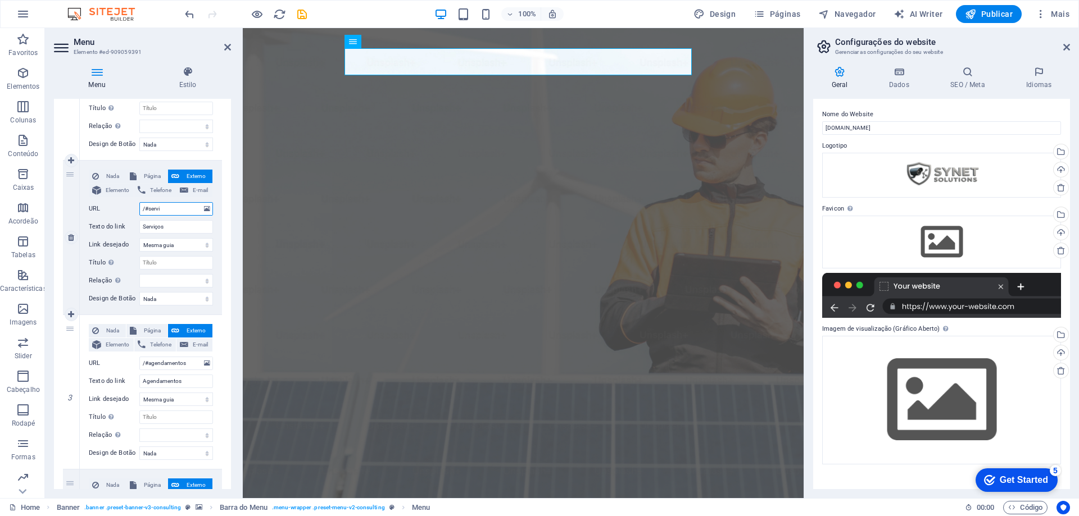
select select
type input "/#serviços"
select select
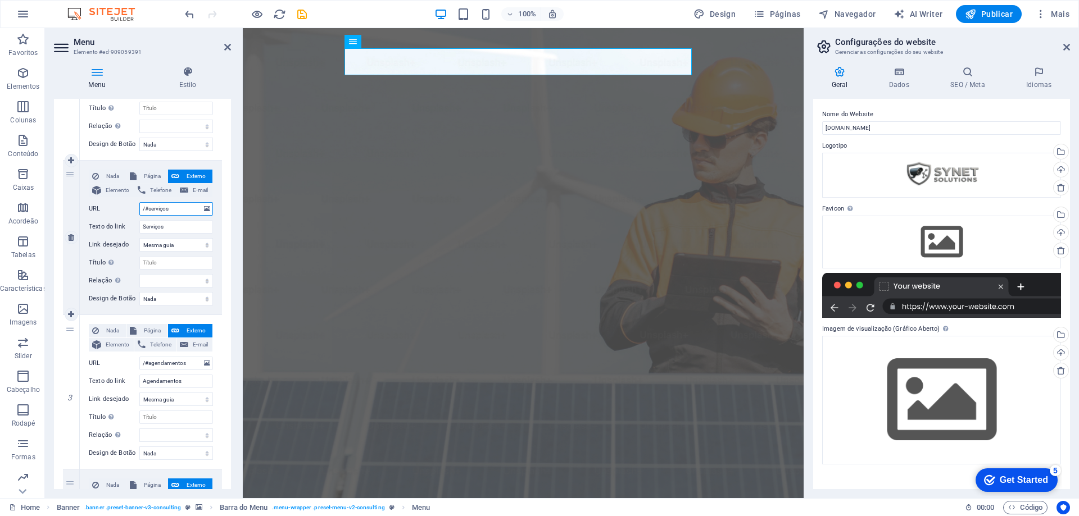
select select
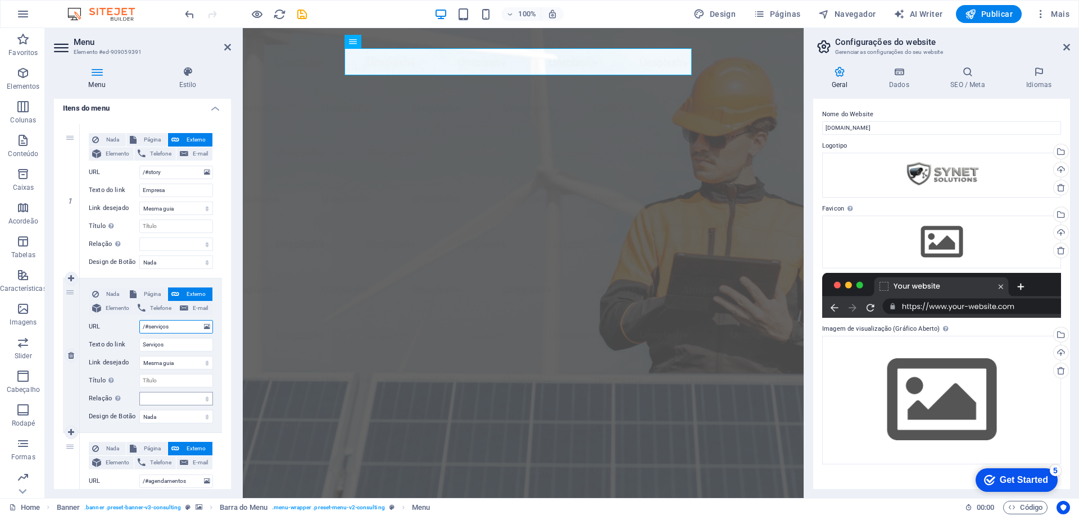
scroll to position [76, 0]
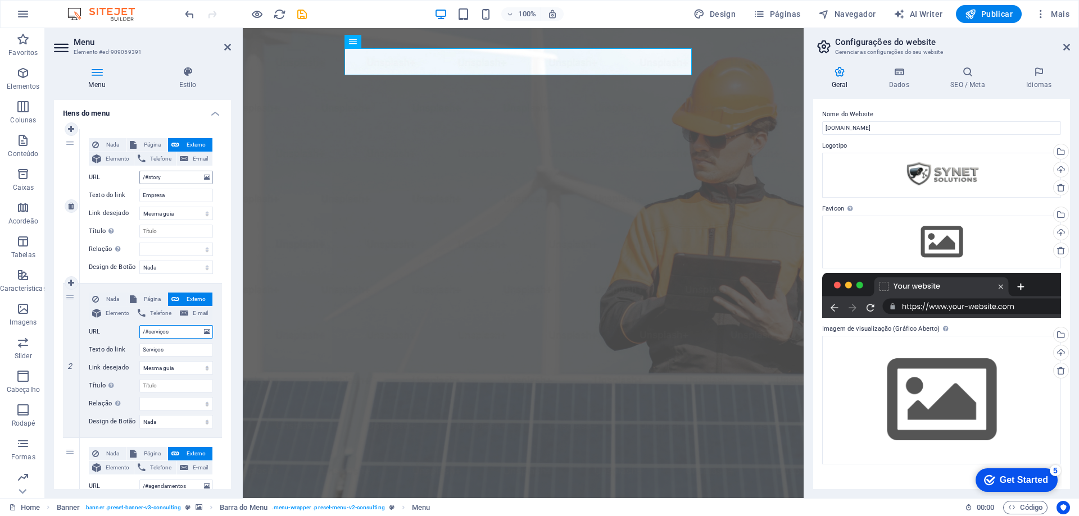
type input "/#serviços"
click at [174, 177] on input "/#story" at bounding box center [176, 177] width 74 height 13
type input "/#"
select select
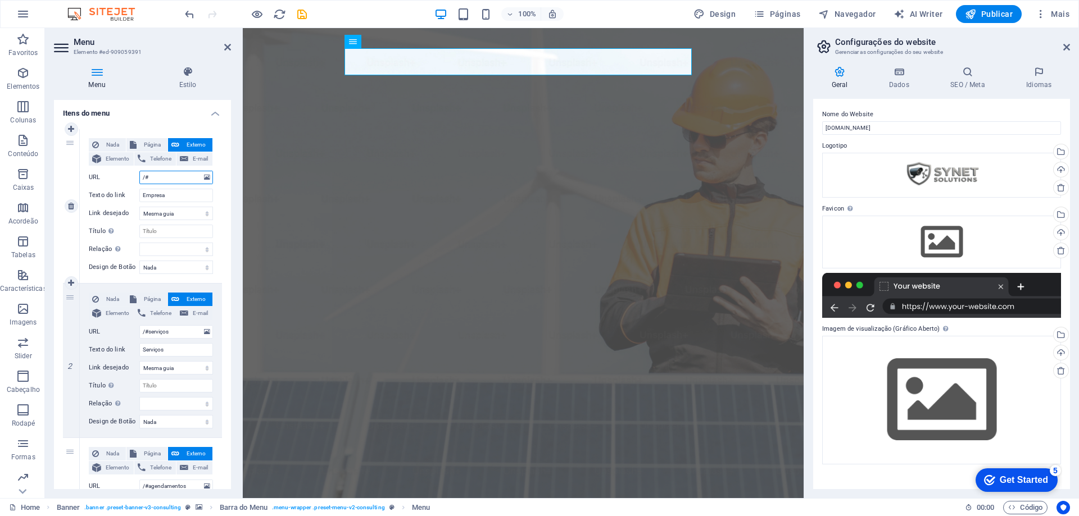
select select
type input "/#empresa"
select select
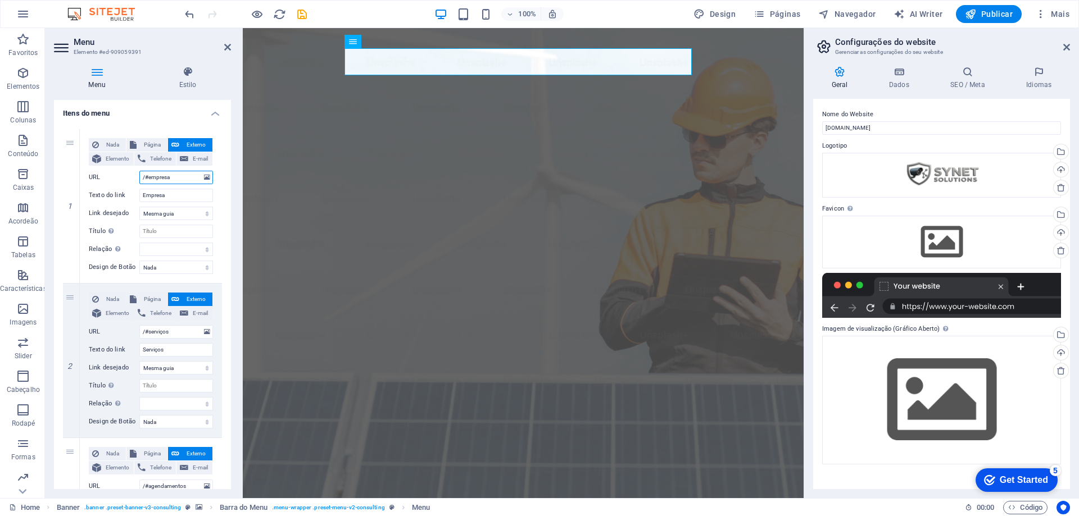
select select
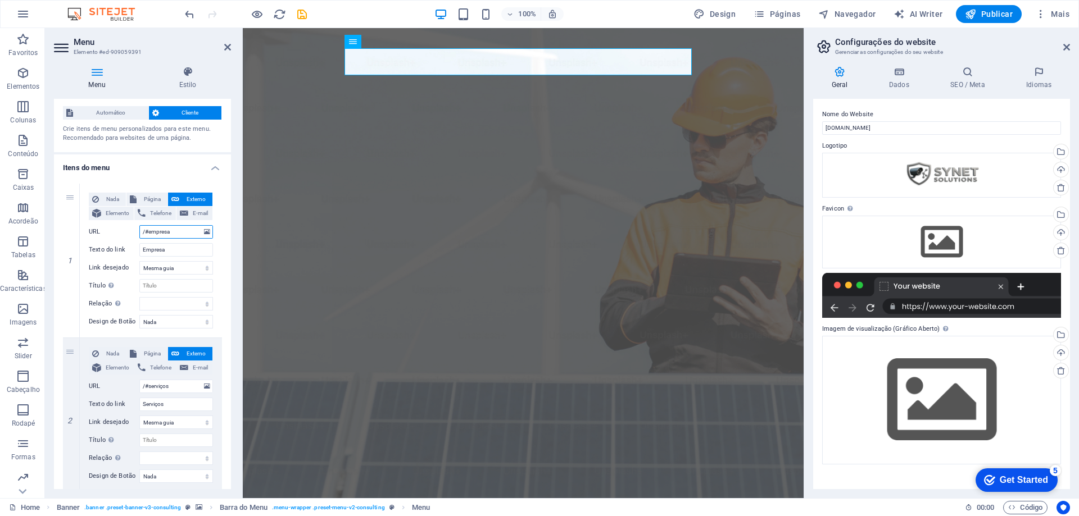
scroll to position [0, 0]
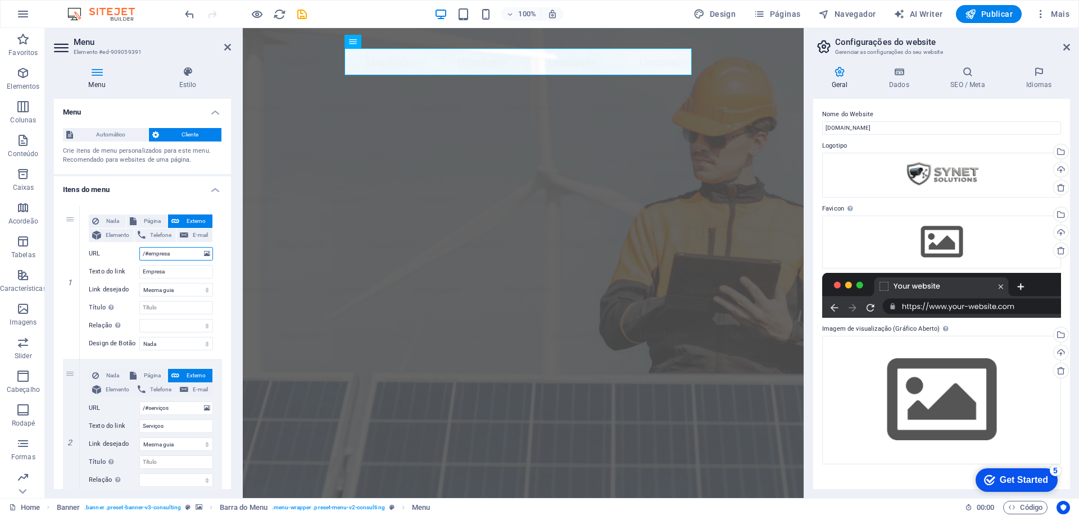
type input "/#empresa"
click at [180, 133] on span "Cliente" at bounding box center [190, 134] width 56 height 13
click at [227, 45] on icon at bounding box center [227, 47] width 7 height 9
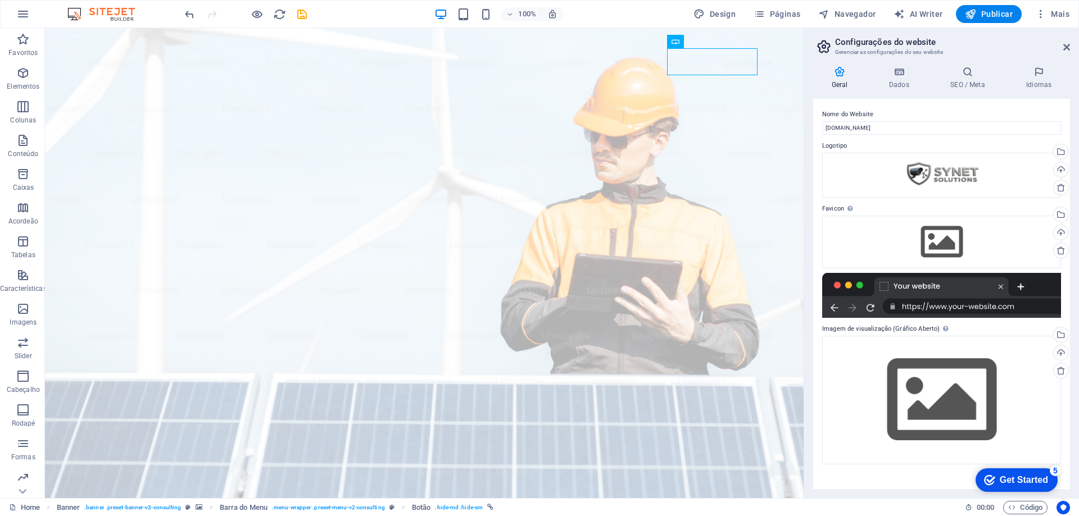
click at [949, 312] on div at bounding box center [941, 295] width 239 height 45
click at [975, 414] on div "Arraste os arquivos aqui, clique para escolher os arquivos ou selecione os arqu…" at bounding box center [941, 400] width 239 height 129
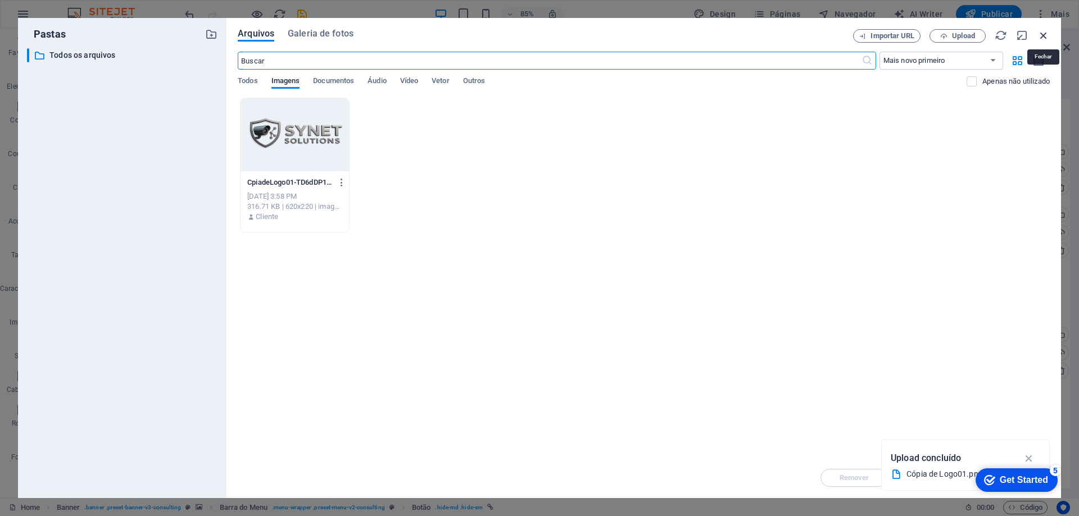
click at [1039, 35] on icon "button" at bounding box center [1043, 35] width 12 height 12
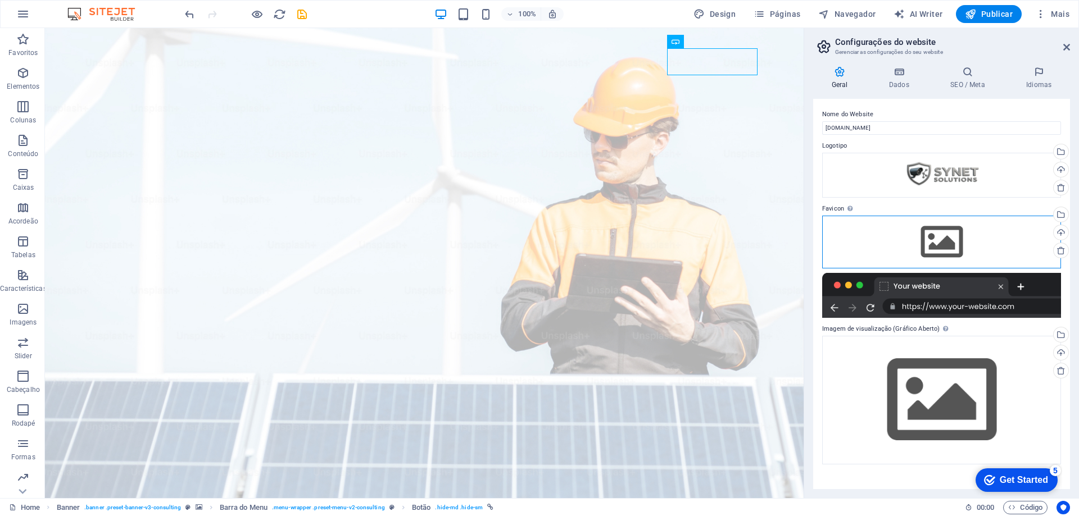
click at [947, 250] on div "Arraste os arquivos aqui, clique para escolher os arquivos ou selecione os arqu…" at bounding box center [941, 242] width 239 height 53
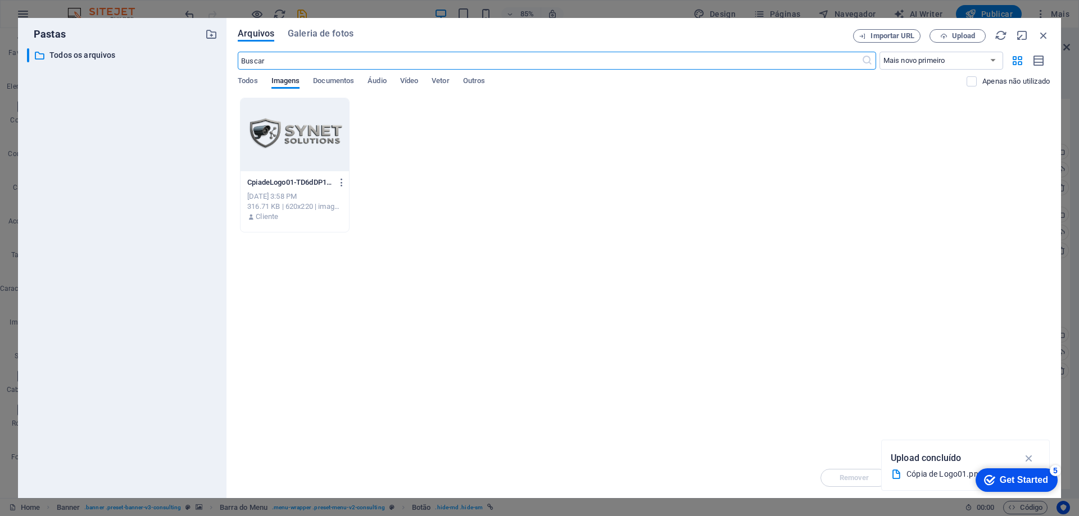
click at [267, 150] on div at bounding box center [294, 134] width 108 height 73
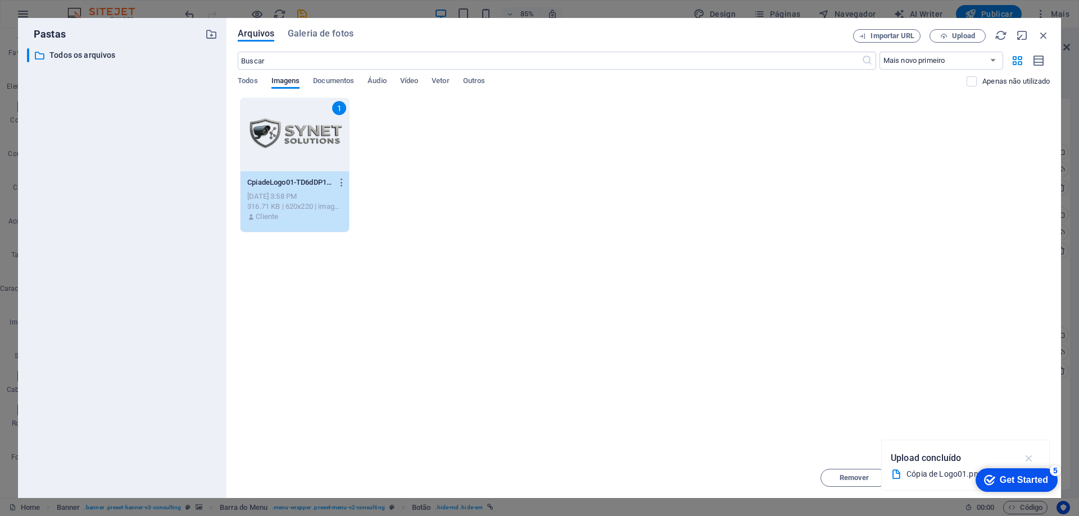
click at [1030, 458] on icon "button" at bounding box center [1028, 458] width 13 height 12
click at [1002, 465] on div "checkmark Get Started 5 First Steps in the Editor Let's guide you through the t…" at bounding box center [1013, 480] width 95 height 34
click at [1040, 35] on icon "button" at bounding box center [1043, 35] width 12 height 12
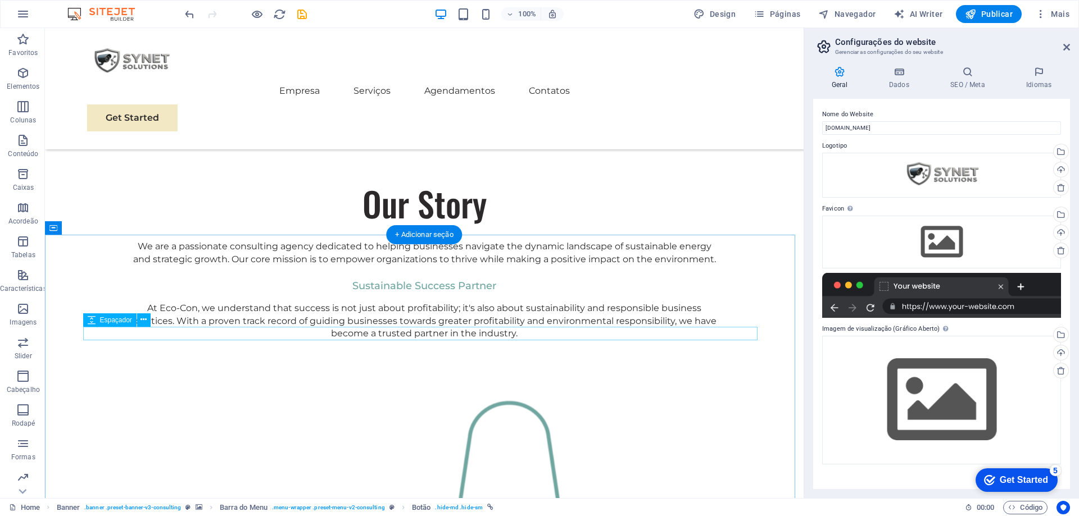
scroll to position [774, 0]
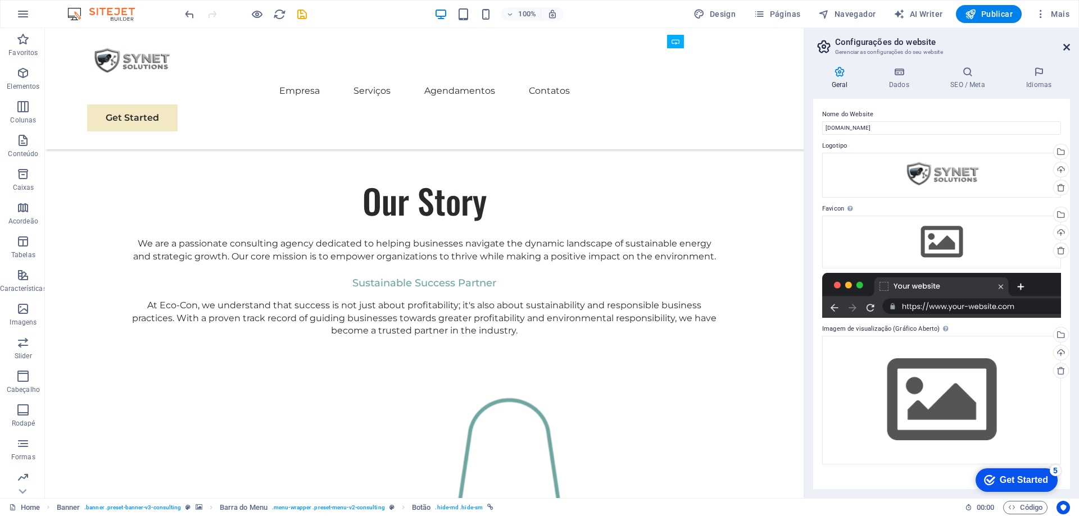
click at [1067, 44] on icon at bounding box center [1066, 47] width 7 height 9
